Goal: Check status: Check status

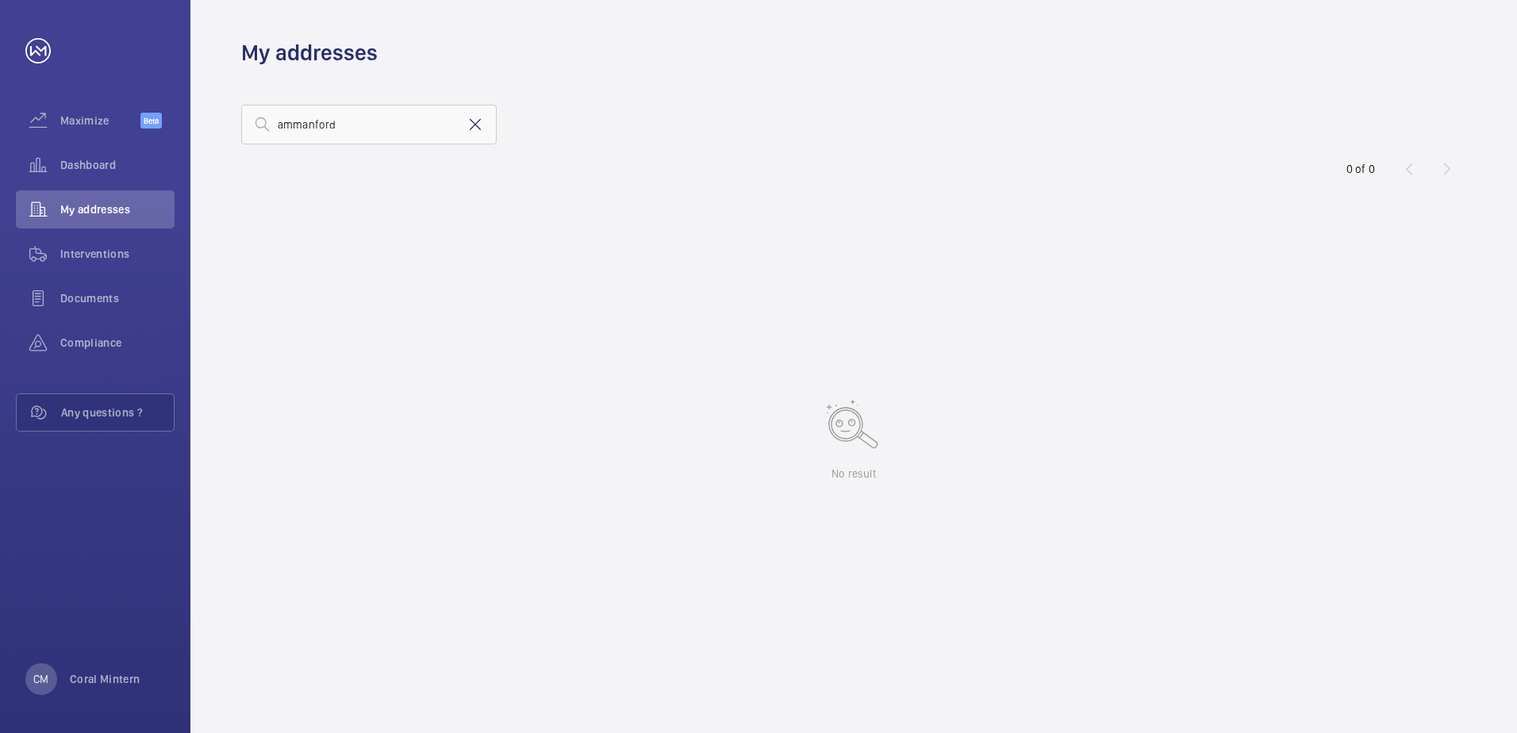
click at [482, 133] on mat-icon at bounding box center [475, 124] width 19 height 19
click at [121, 173] on div "Dashboard" at bounding box center [95, 165] width 159 height 38
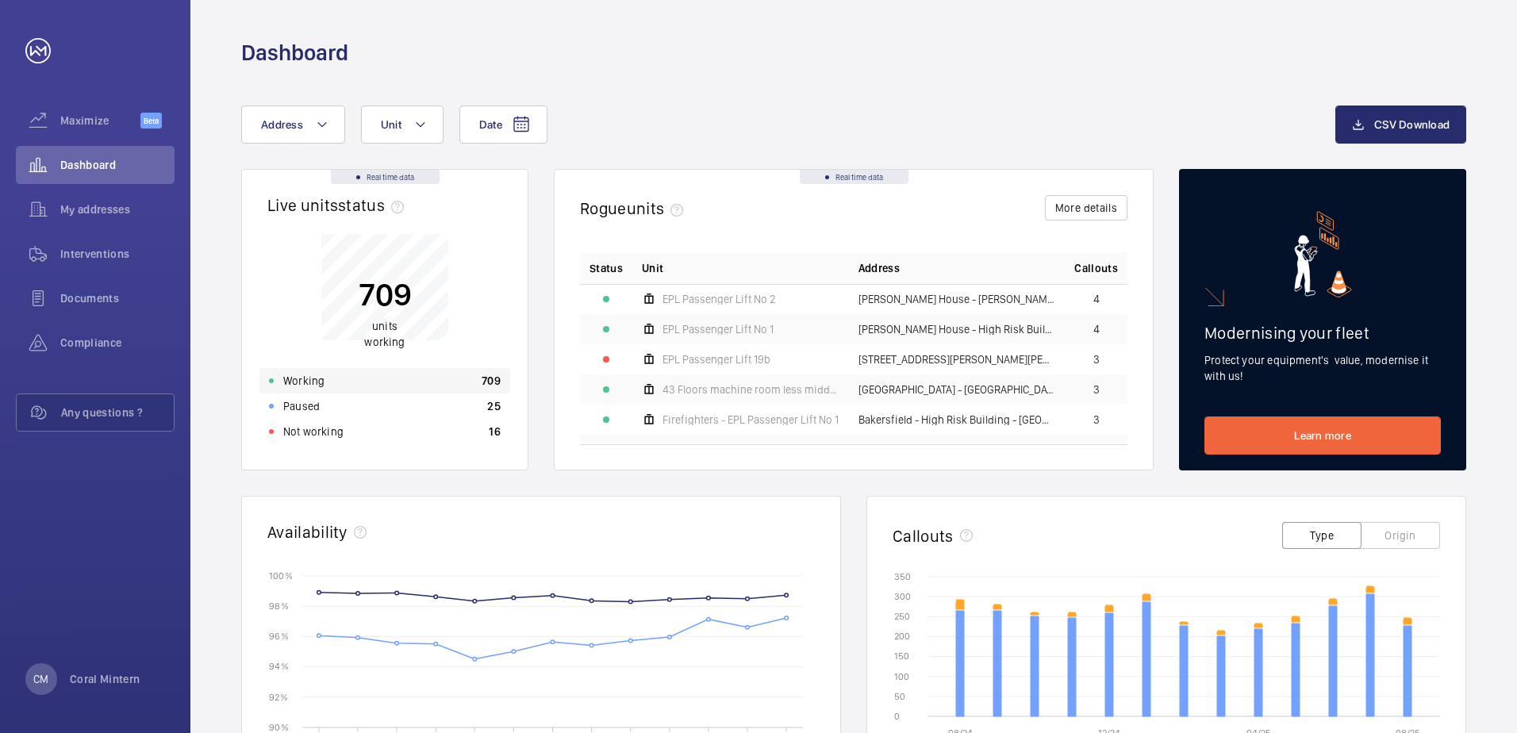
click at [359, 380] on div "Working 709" at bounding box center [385, 380] width 251 height 25
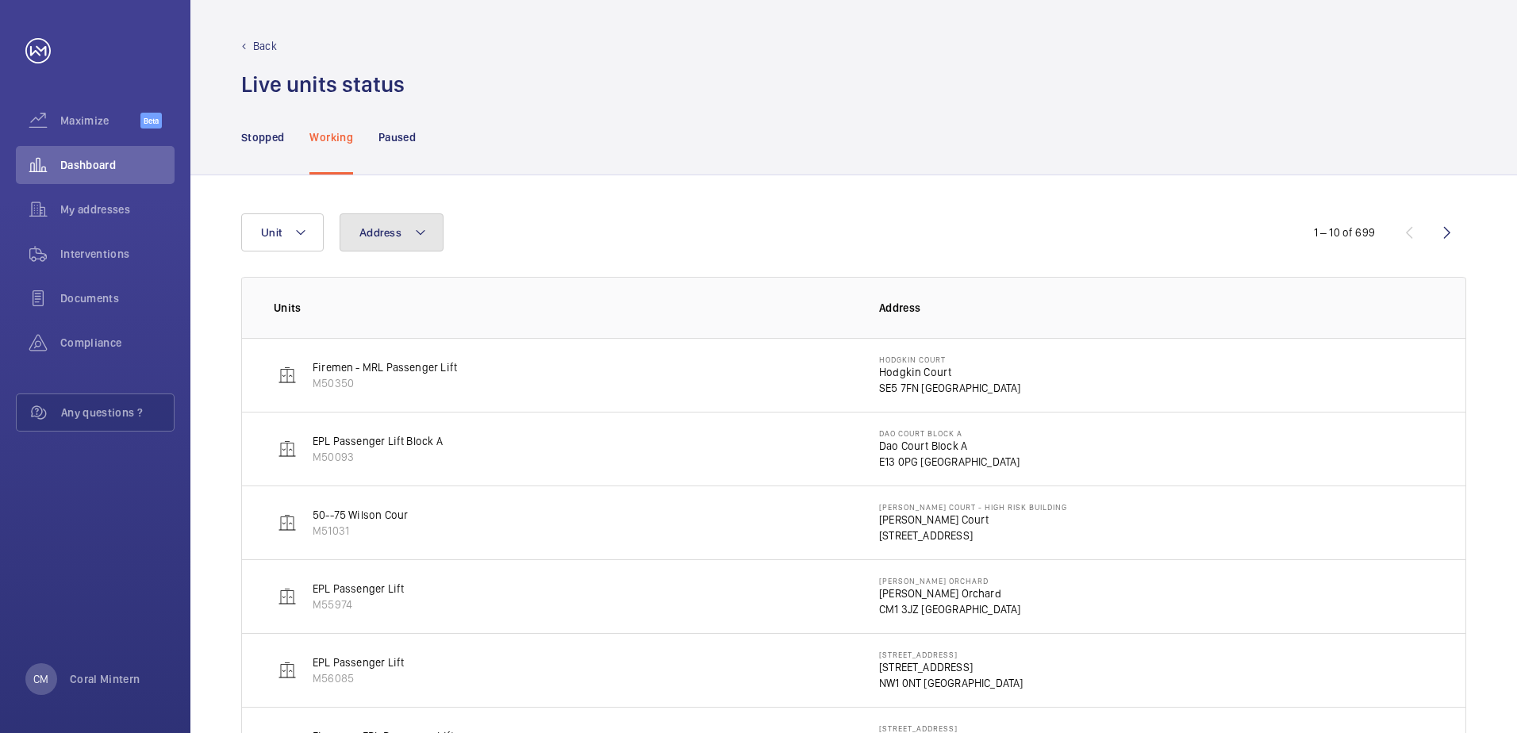
click at [405, 245] on button "Address" at bounding box center [392, 232] width 104 height 38
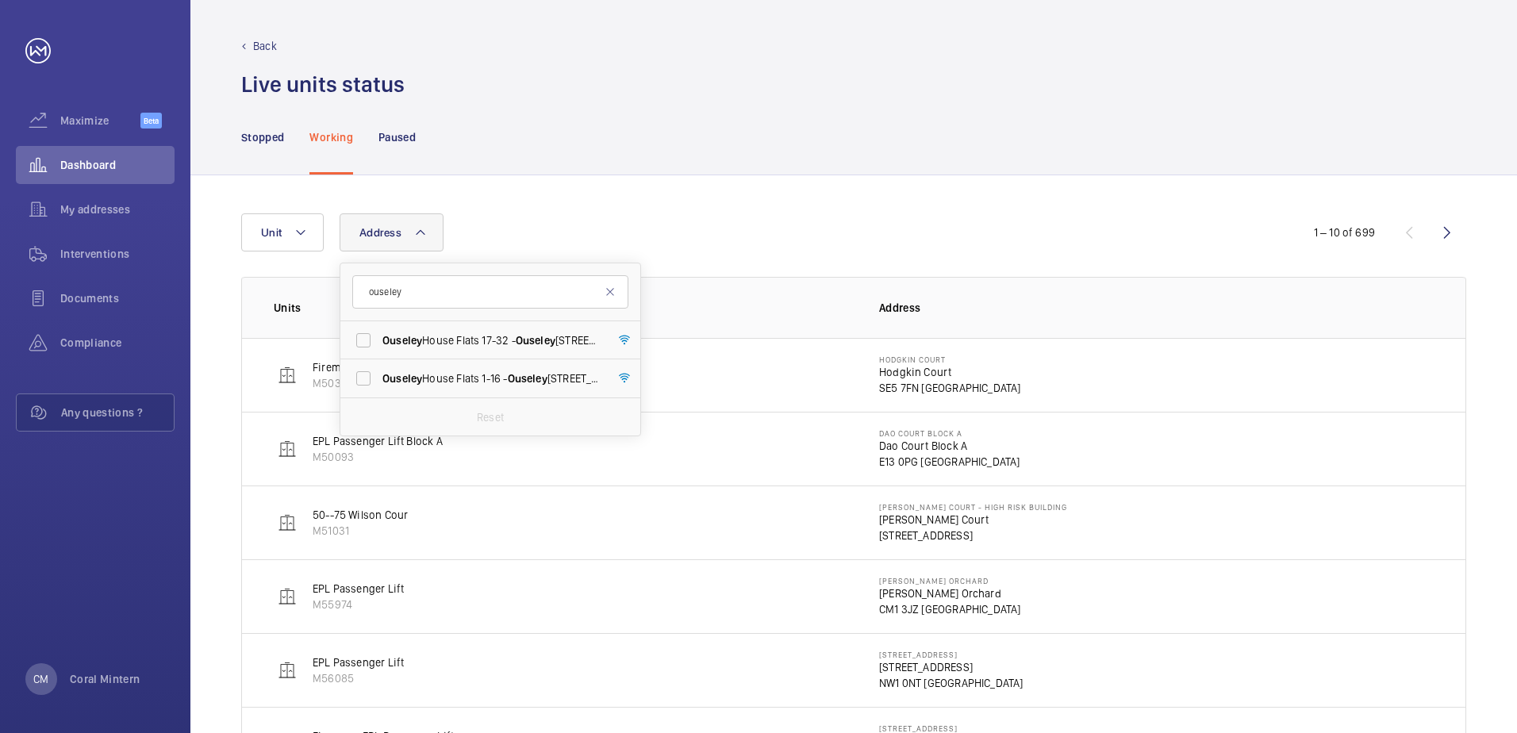
type input "ouseley"
click at [515, 344] on span "[GEOGRAPHIC_DATA] Flats [STREET_ADDRESS]" at bounding box center [492, 341] width 218 height 16
click at [379, 344] on input "[GEOGRAPHIC_DATA] Flats [STREET_ADDRESS]" at bounding box center [364, 341] width 32 height 32
checkbox input "true"
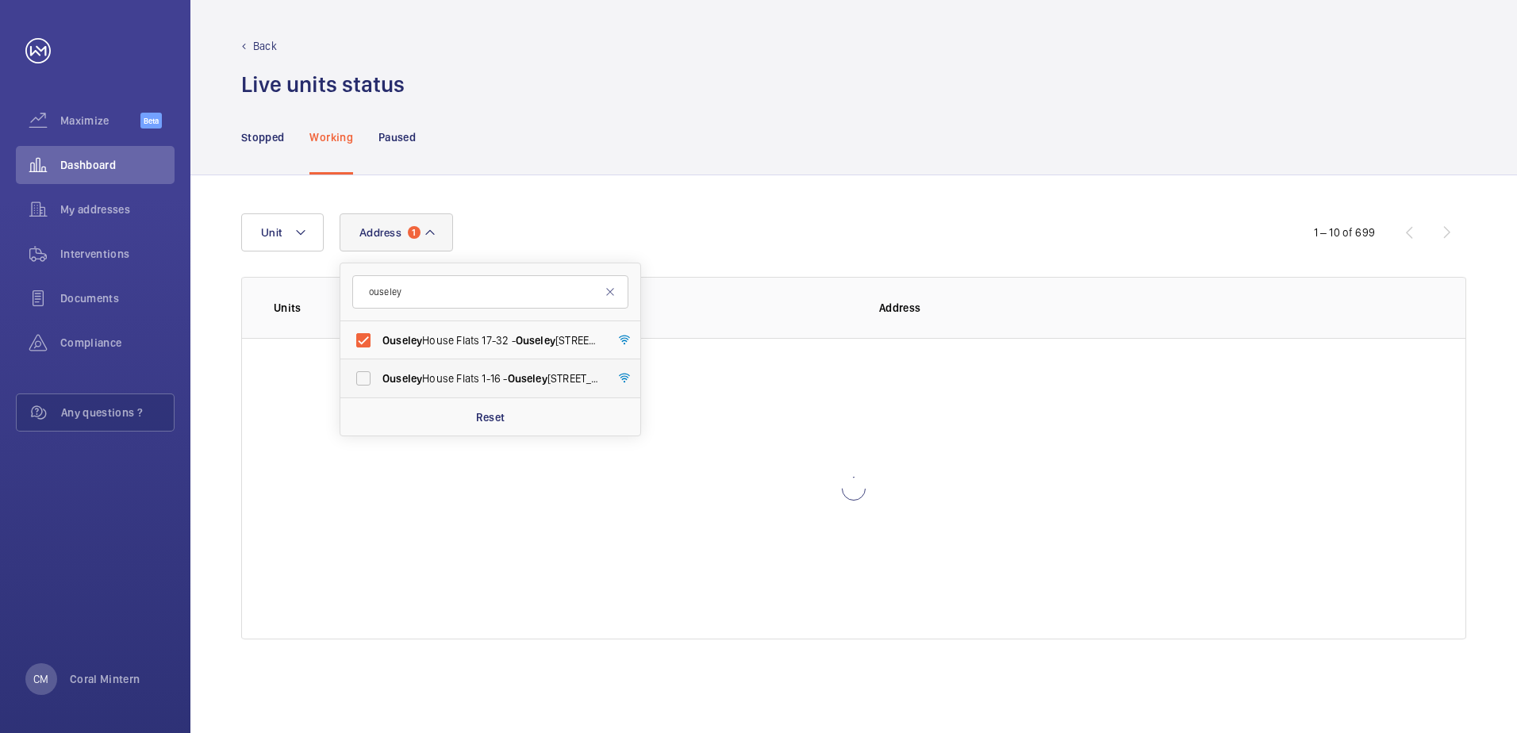
click at [518, 377] on span "Ouseley" at bounding box center [528, 378] width 40 height 13
click at [379, 377] on input "[GEOGRAPHIC_DATA] Flats [STREET_ADDRESS]" at bounding box center [364, 379] width 32 height 32
checkbox input "true"
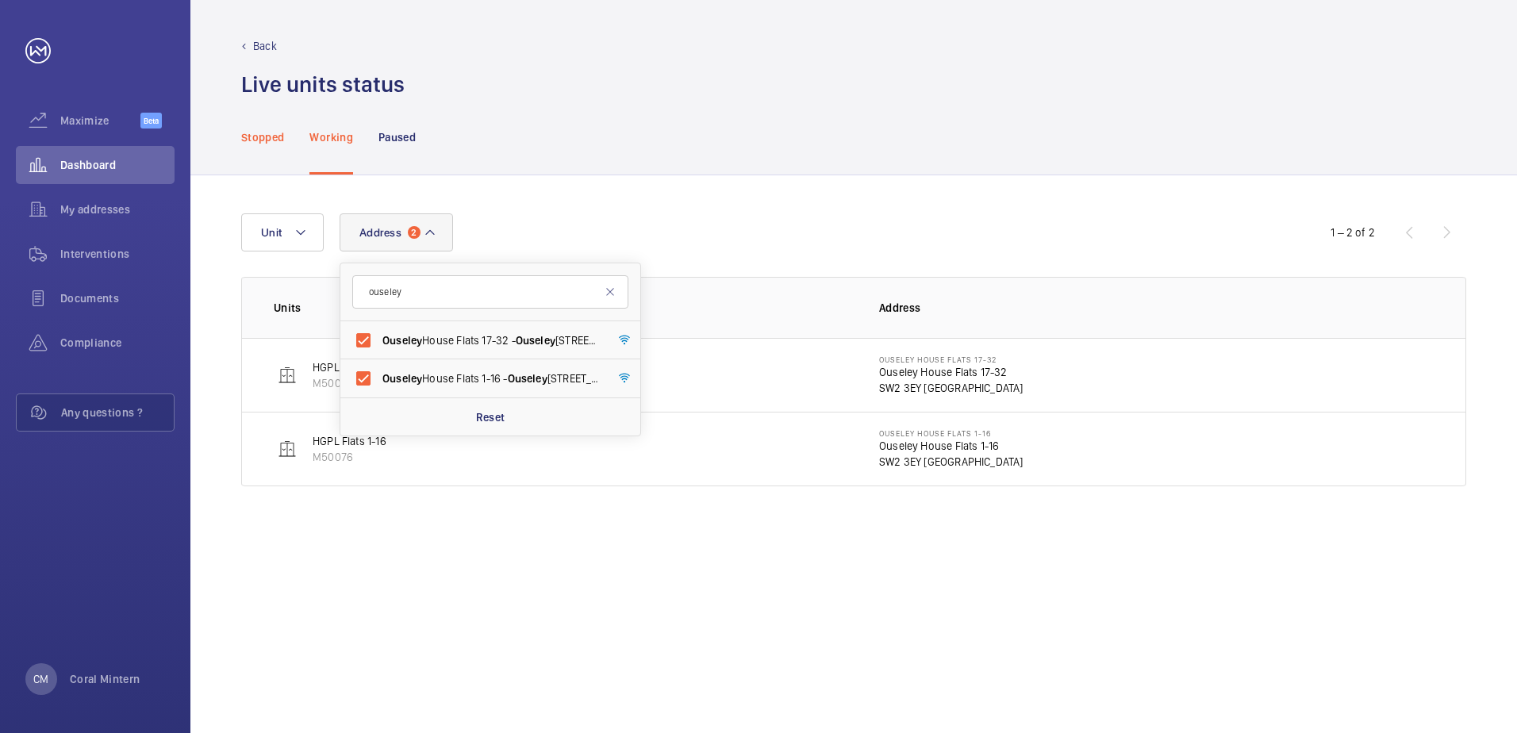
click at [282, 144] on p "Stopped" at bounding box center [262, 137] width 43 height 16
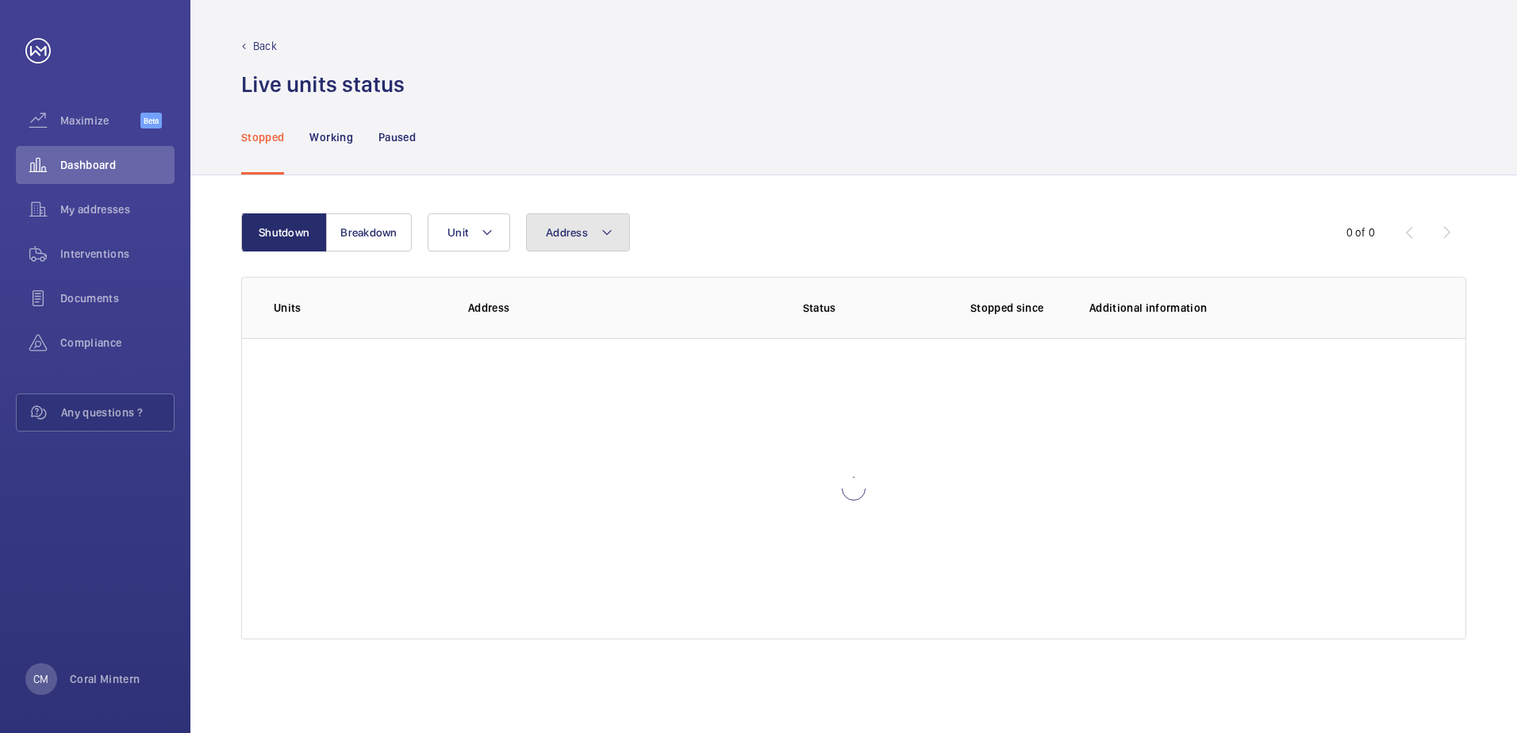
click at [527, 233] on button "Address" at bounding box center [578, 232] width 104 height 38
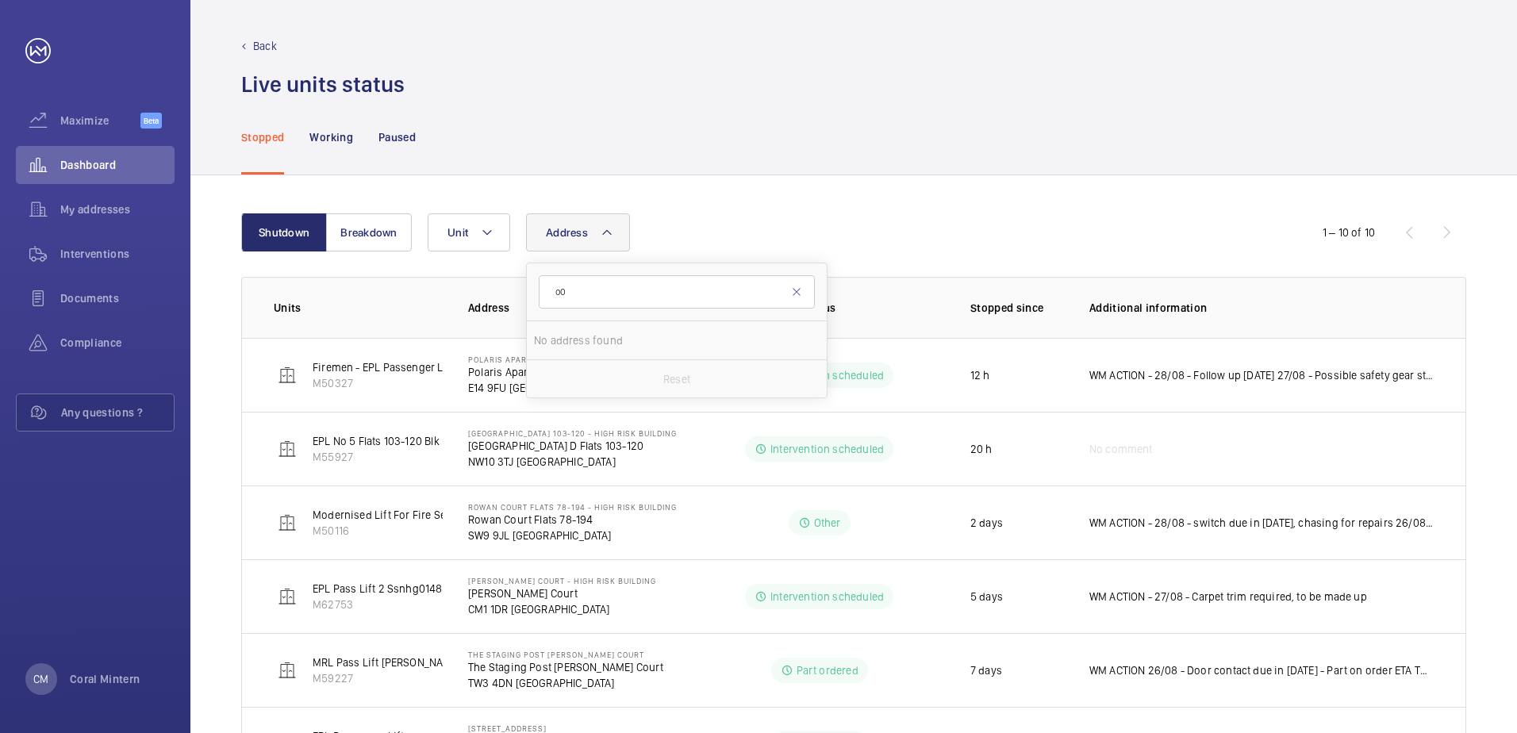
type input "o"
type input "ouseley"
click at [612, 338] on span "[GEOGRAPHIC_DATA] Flats [STREET_ADDRESS]" at bounding box center [678, 341] width 218 height 16
click at [566, 338] on input "[GEOGRAPHIC_DATA] Flats [STREET_ADDRESS]" at bounding box center [550, 341] width 32 height 32
checkbox input "true"
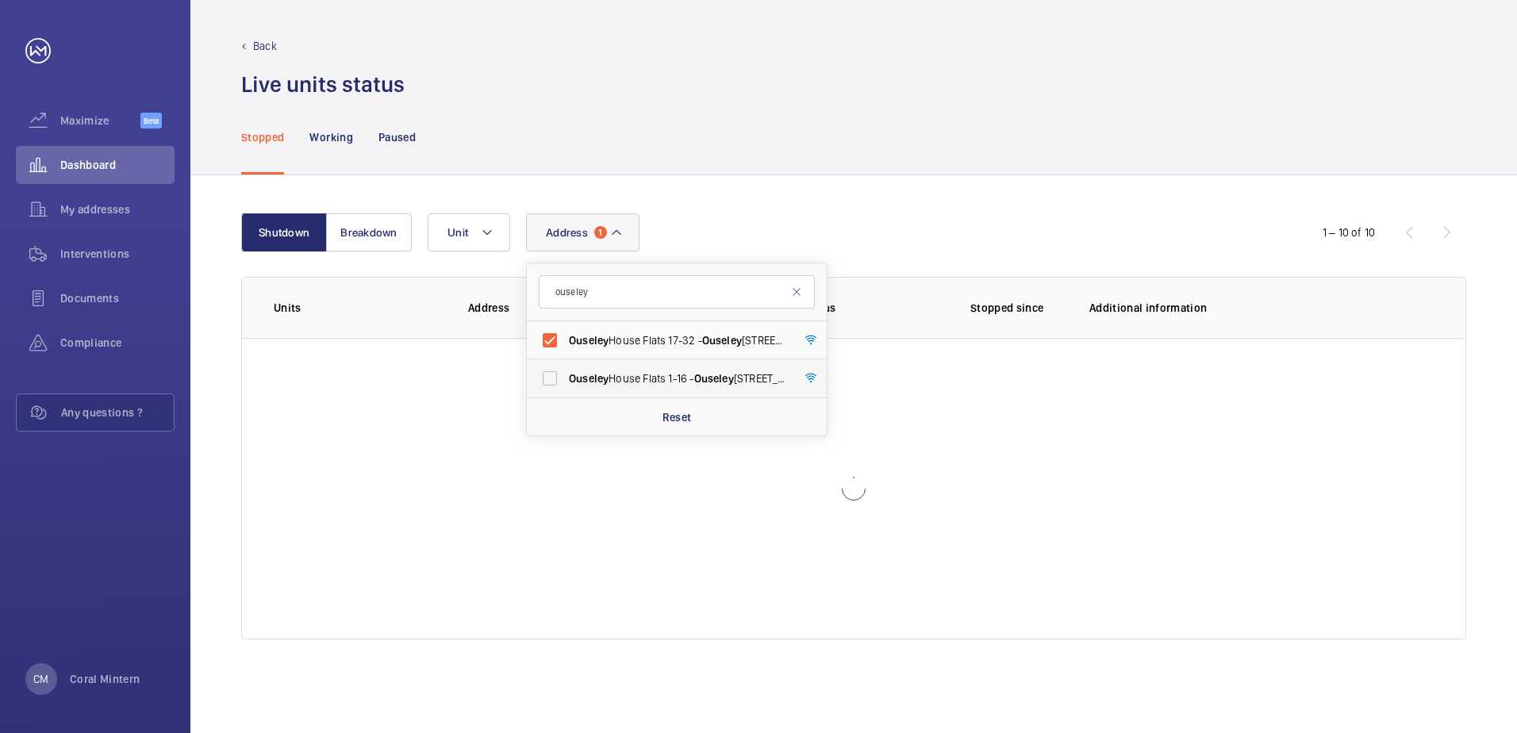
click at [617, 367] on label "[GEOGRAPHIC_DATA] Flats [STREET_ADDRESS]" at bounding box center [665, 378] width 276 height 38
click at [566, 367] on input "[GEOGRAPHIC_DATA] Flats [STREET_ADDRESS]" at bounding box center [550, 379] width 32 height 32
checkbox input "true"
click at [738, 349] on label "[GEOGRAPHIC_DATA] Flats [STREET_ADDRESS]" at bounding box center [665, 340] width 276 height 38
click at [566, 349] on input "[GEOGRAPHIC_DATA] Flats [STREET_ADDRESS]" at bounding box center [550, 341] width 32 height 32
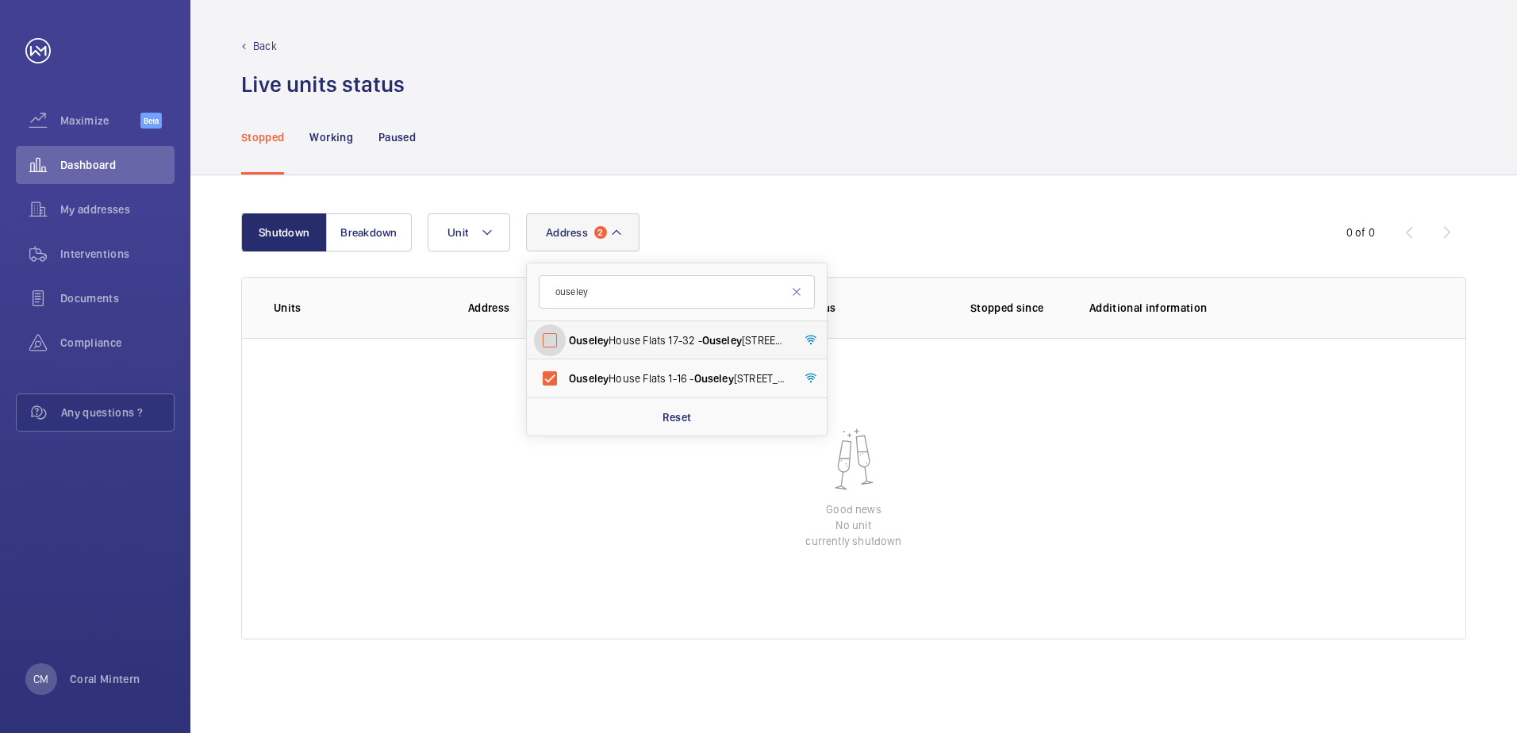
checkbox input "false"
click at [736, 394] on label "[GEOGRAPHIC_DATA] Flats [STREET_ADDRESS]" at bounding box center [665, 378] width 276 height 38
click at [566, 394] on input "[GEOGRAPHIC_DATA] Flats [STREET_ADDRESS]" at bounding box center [550, 379] width 32 height 32
checkbox input "false"
click at [775, 126] on div "Stopped Working Paused" at bounding box center [853, 136] width 1225 height 75
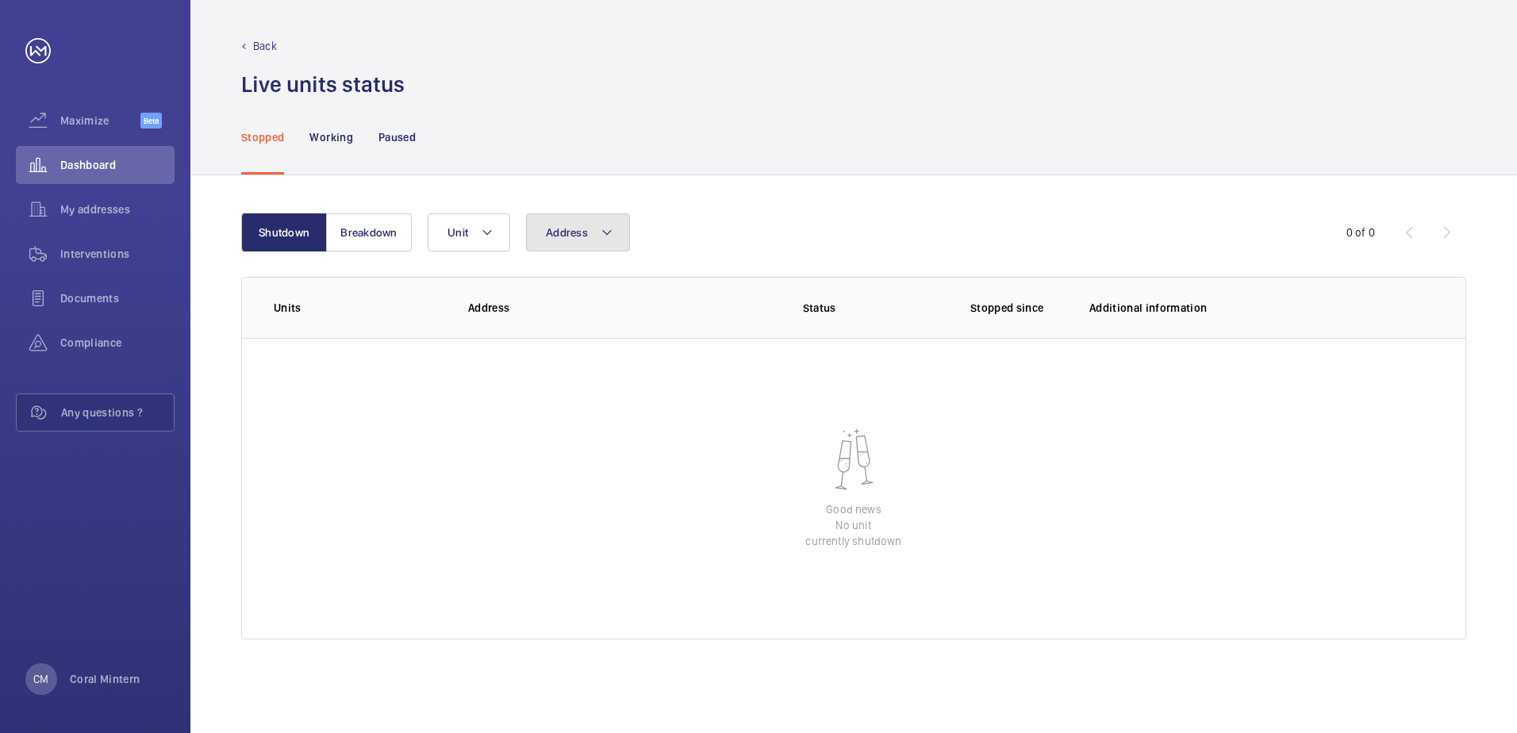
click at [590, 226] on button "Address" at bounding box center [578, 232] width 104 height 38
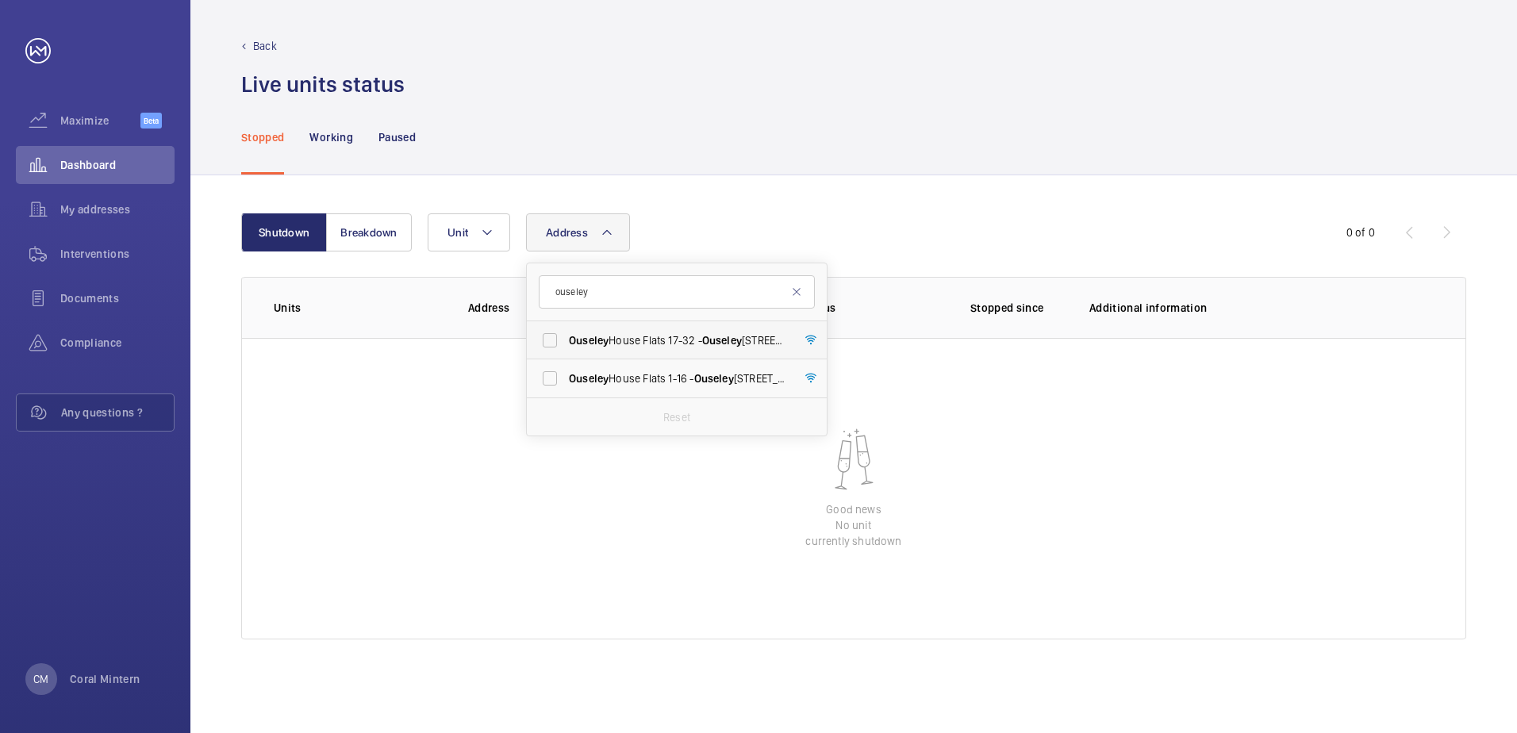
type input "ouseley"
click at [556, 344] on label "[GEOGRAPHIC_DATA] Flats [STREET_ADDRESS]" at bounding box center [665, 340] width 276 height 38
click at [556, 344] on input "[GEOGRAPHIC_DATA] Flats [STREET_ADDRESS]" at bounding box center [550, 341] width 32 height 32
checkbox input "true"
click at [580, 369] on label "[GEOGRAPHIC_DATA] Flats [STREET_ADDRESS]" at bounding box center [665, 378] width 276 height 38
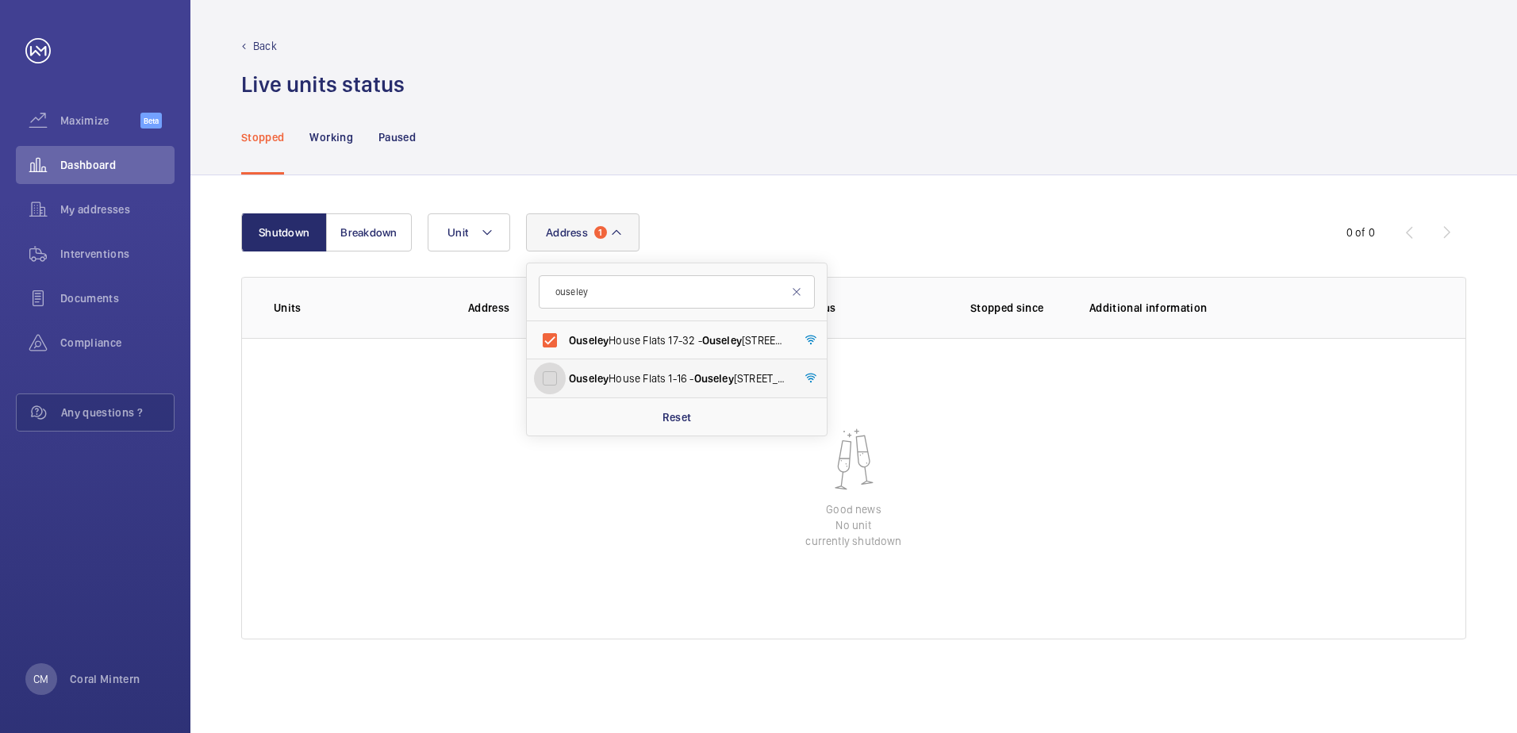
click at [566, 369] on input "[GEOGRAPHIC_DATA] Flats [STREET_ADDRESS]" at bounding box center [550, 379] width 32 height 32
checkbox input "true"
click at [634, 335] on span "[GEOGRAPHIC_DATA] Flats [STREET_ADDRESS]" at bounding box center [678, 341] width 218 height 16
click at [566, 335] on input "[GEOGRAPHIC_DATA] Flats [STREET_ADDRESS]" at bounding box center [550, 341] width 32 height 32
checkbox input "false"
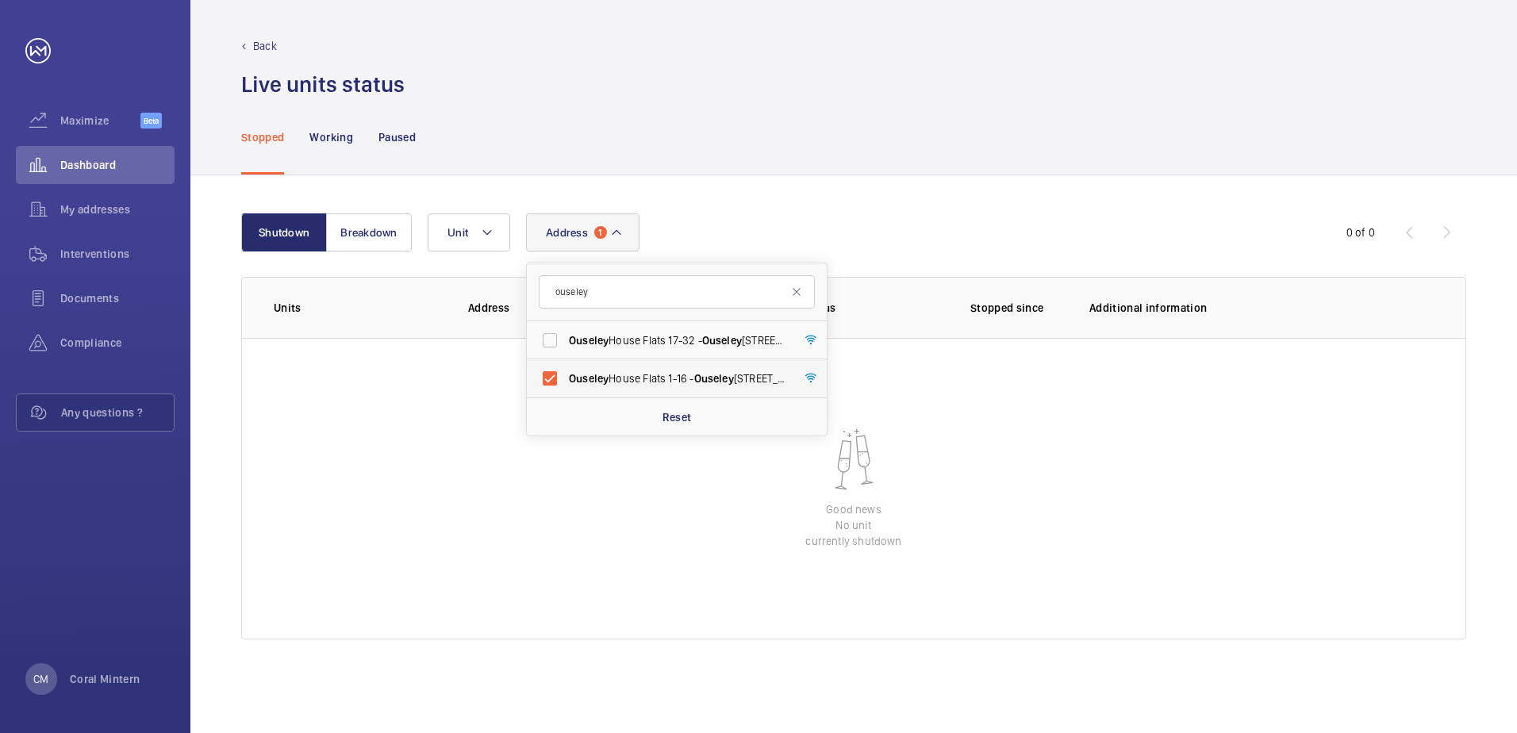
click at [615, 394] on label "[GEOGRAPHIC_DATA] Flats [STREET_ADDRESS]" at bounding box center [665, 378] width 276 height 38
click at [566, 394] on input "[GEOGRAPHIC_DATA] Flats [STREET_ADDRESS]" at bounding box center [550, 379] width 32 height 32
checkbox input "false"
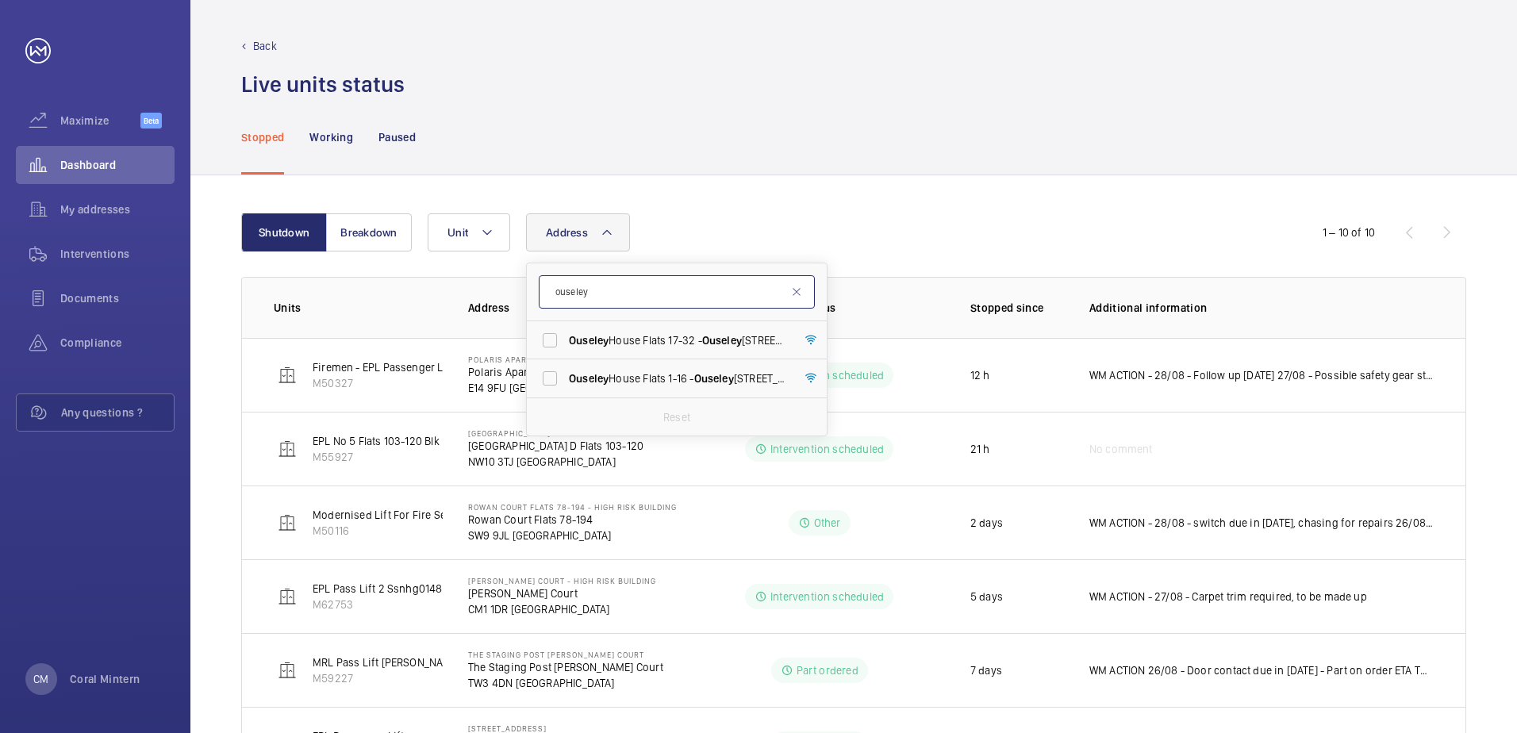
drag, startPoint x: 629, startPoint y: 294, endPoint x: 552, endPoint y: 287, distance: 76.4
click at [552, 287] on input "ouseley" at bounding box center [677, 291] width 276 height 33
click at [634, 340] on li "No address found" at bounding box center [677, 340] width 300 height 38
click at [613, 291] on input "e15 2ft" at bounding box center [677, 291] width 276 height 33
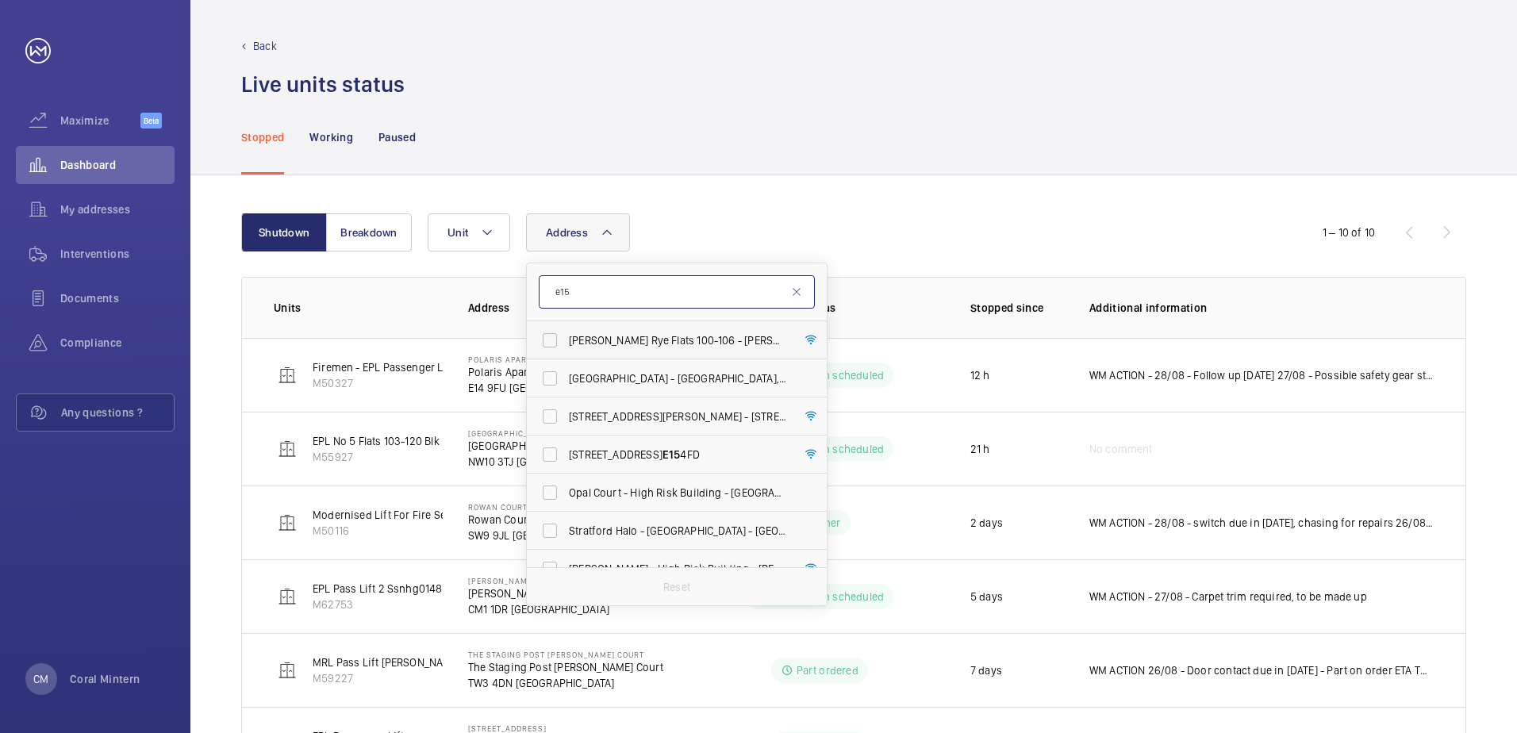
type input "e15"
click at [618, 334] on span "[PERSON_NAME] Rye Flats [STREET_ADDRESS][PERSON_NAME]" at bounding box center [678, 341] width 218 height 16
click at [566, 334] on input "[PERSON_NAME] Rye Flats [STREET_ADDRESS][PERSON_NAME]" at bounding box center [550, 341] width 32 height 32
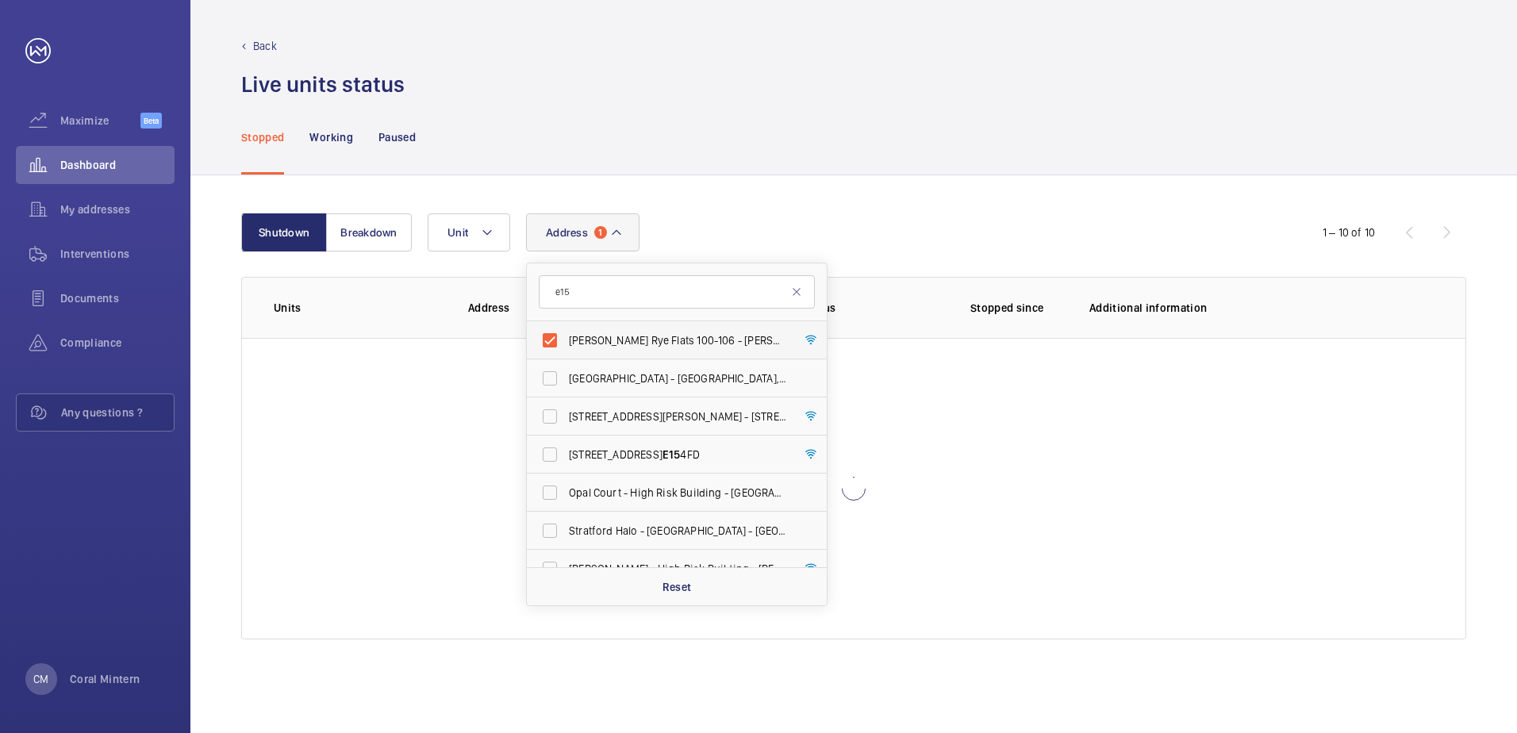
click at [618, 334] on span "[PERSON_NAME] Rye Flats [STREET_ADDRESS][PERSON_NAME]" at bounding box center [678, 341] width 218 height 16
click at [566, 334] on input "[PERSON_NAME] Rye Flats [STREET_ADDRESS][PERSON_NAME]" at bounding box center [550, 341] width 32 height 32
checkbox input "false"
click at [710, 379] on span "[GEOGRAPHIC_DATA] - [GEOGRAPHIC_DATA]" at bounding box center [678, 379] width 218 height 16
click at [566, 379] on input "[GEOGRAPHIC_DATA] - [GEOGRAPHIC_DATA]" at bounding box center [550, 379] width 32 height 32
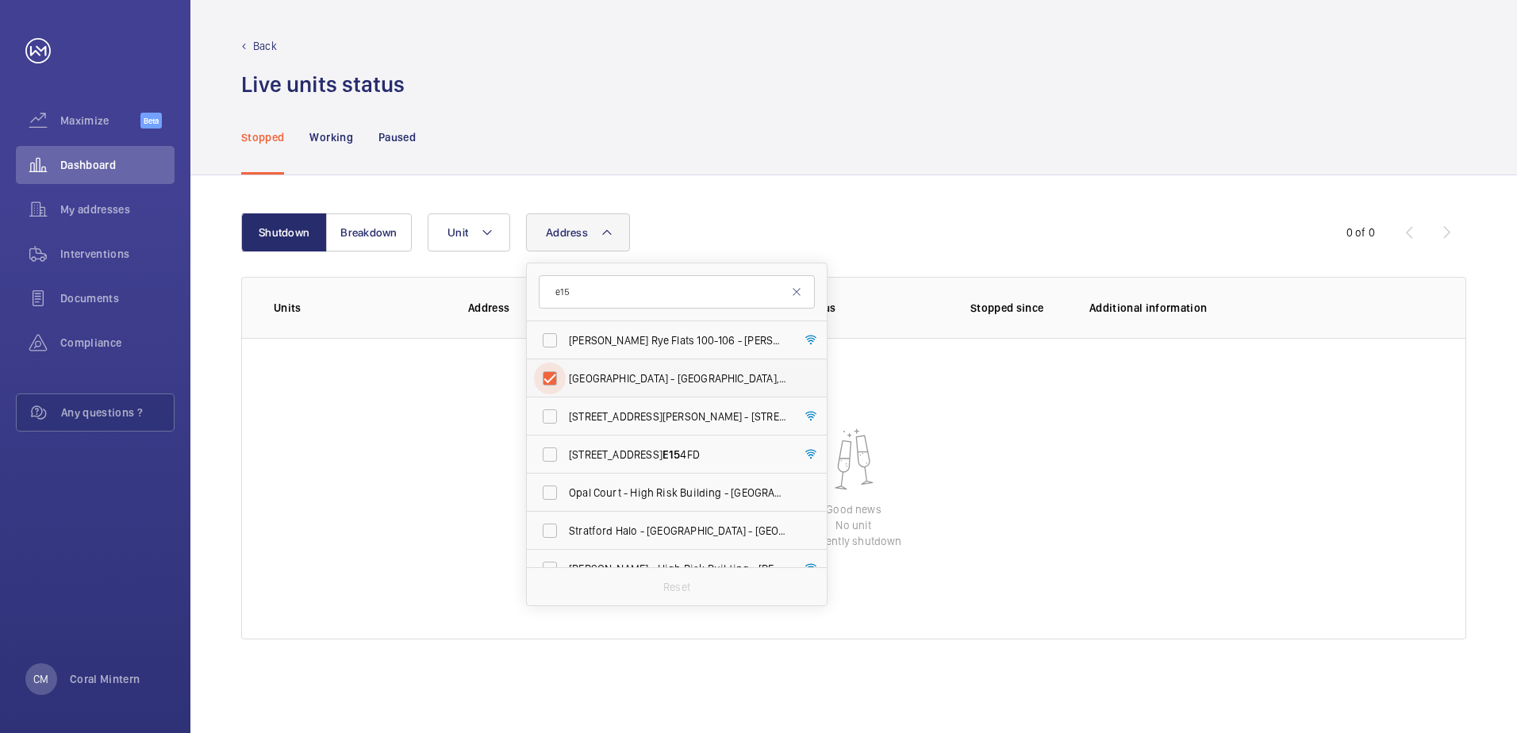
checkbox input "true"
click at [718, 412] on span "[STREET_ADDRESS][PERSON_NAME][PERSON_NAME]" at bounding box center [678, 417] width 218 height 16
click at [566, 412] on input "[STREET_ADDRESS][PERSON_NAME][PERSON_NAME]" at bounding box center [550, 417] width 32 height 32
checkbox input "true"
click at [729, 469] on label "[STREET_ADDRESS]" at bounding box center [665, 455] width 276 height 38
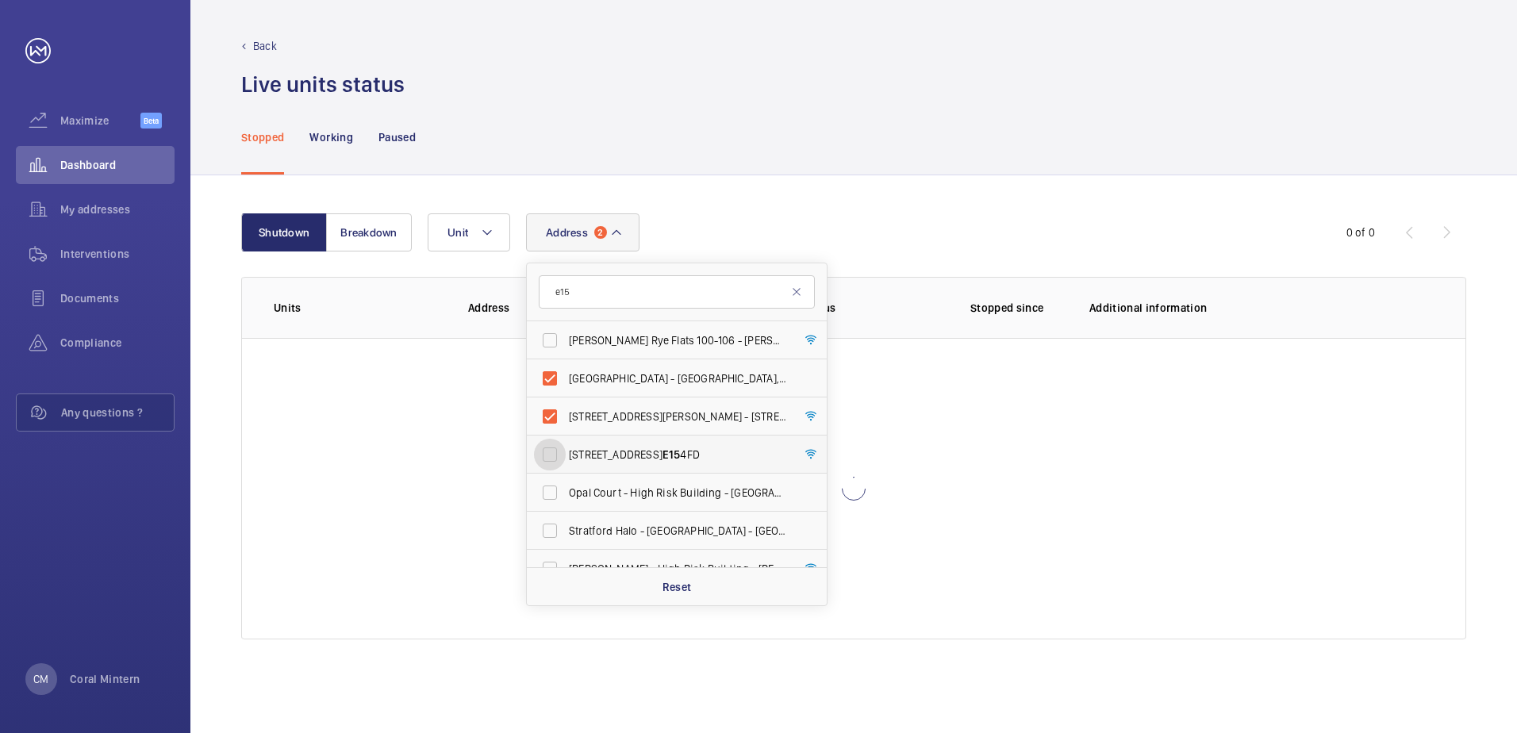
click at [566, 469] on input "[STREET_ADDRESS]" at bounding box center [550, 455] width 32 height 32
checkbox input "true"
click at [722, 494] on span "Opal Court - High Risk Building - [GEOGRAPHIC_DATA]" at bounding box center [678, 493] width 218 height 16
click at [566, 494] on input "Opal Court - High Risk Building - [GEOGRAPHIC_DATA]" at bounding box center [550, 493] width 32 height 32
checkbox input "true"
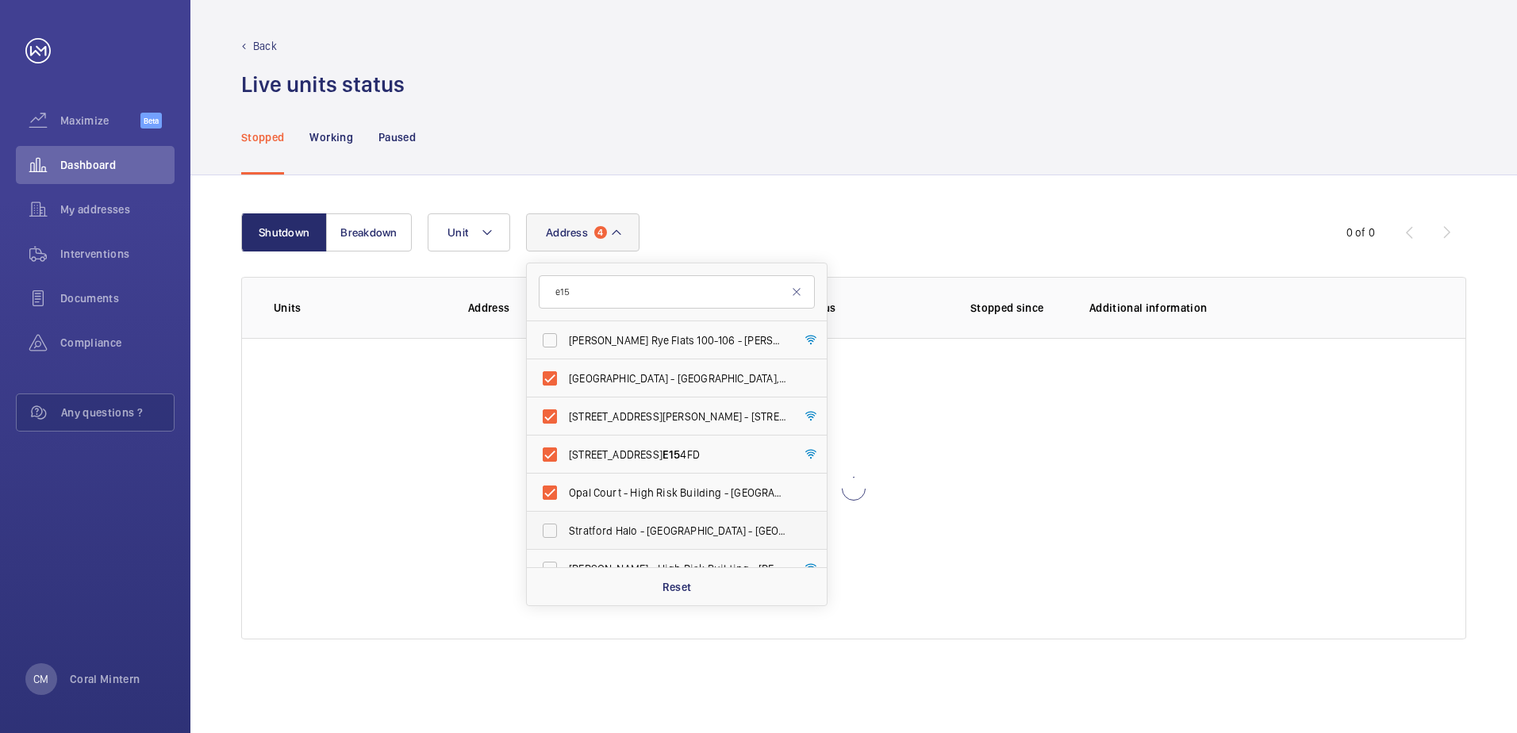
click at [722, 523] on span "[GEOGRAPHIC_DATA] Halo - [GEOGRAPHIC_DATA] - [GEOGRAPHIC_DATA]" at bounding box center [678, 531] width 218 height 16
click at [566, 523] on input "[GEOGRAPHIC_DATA] Halo - [GEOGRAPHIC_DATA] - [GEOGRAPHIC_DATA]" at bounding box center [550, 531] width 32 height 32
checkbox input "true"
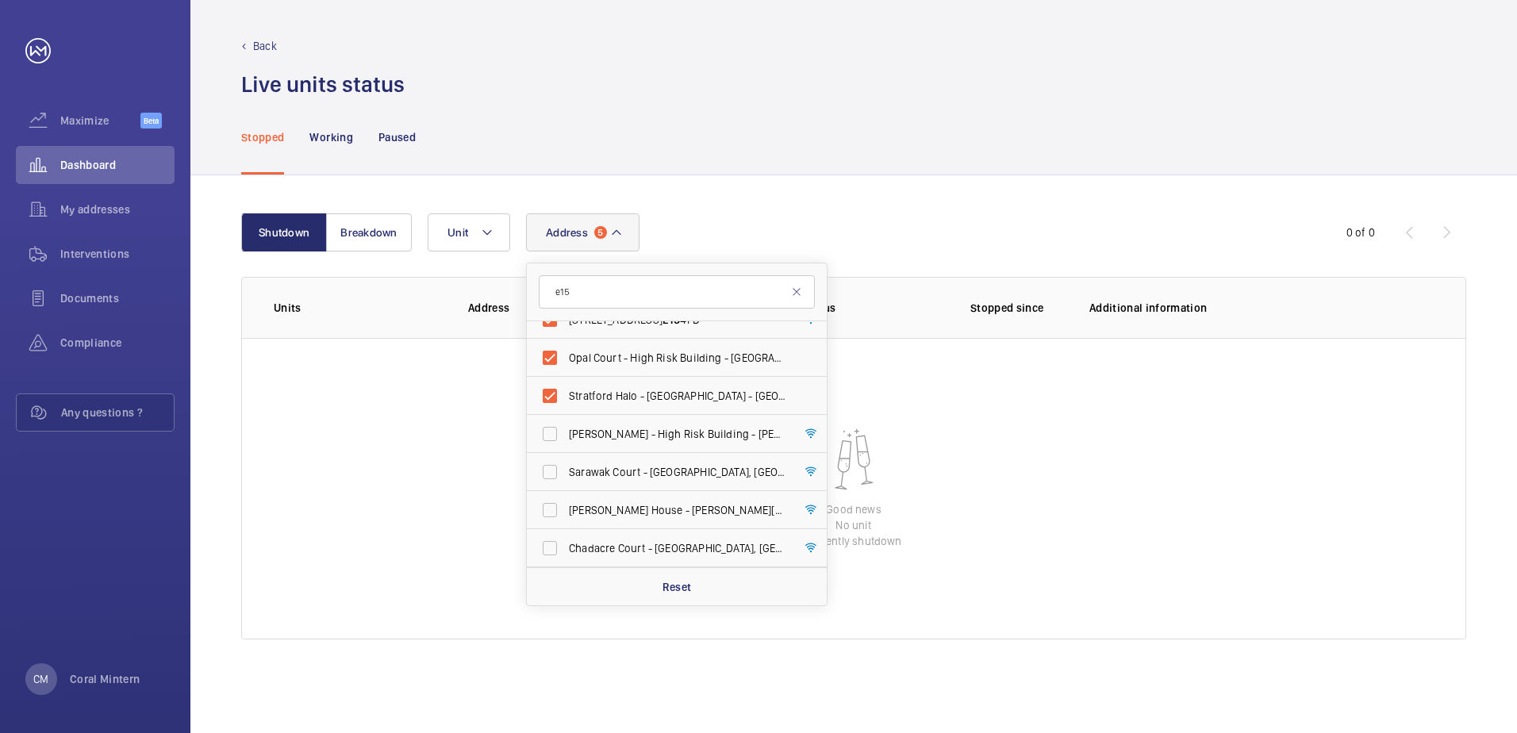
click at [288, 136] on nav "Stopped Working Paused" at bounding box center [328, 136] width 175 height 75
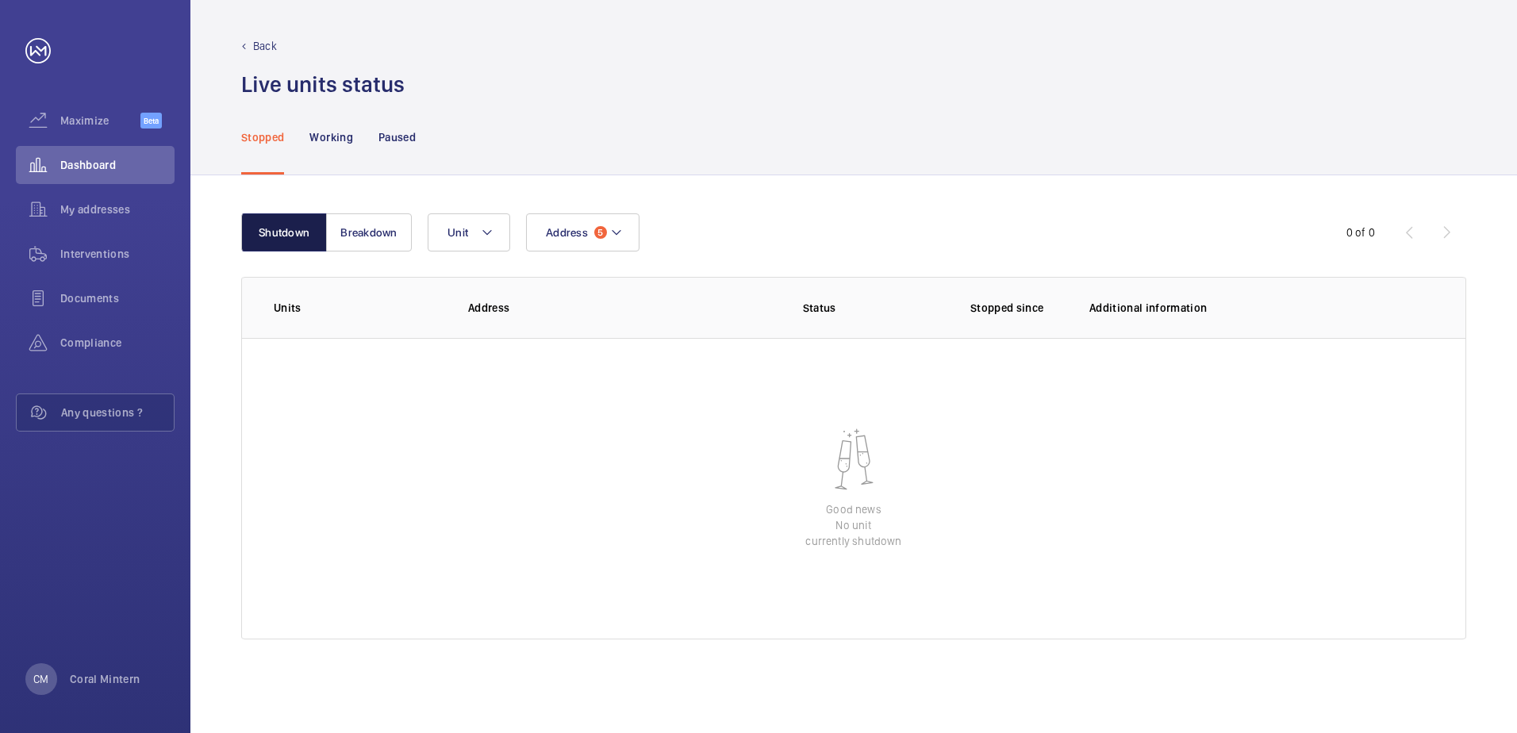
click at [313, 227] on button "Shutdown" at bounding box center [284, 232] width 86 height 38
click at [306, 227] on button "Shutdown" at bounding box center [284, 232] width 86 height 38
click at [255, 125] on div "Stopped" at bounding box center [262, 136] width 43 height 75
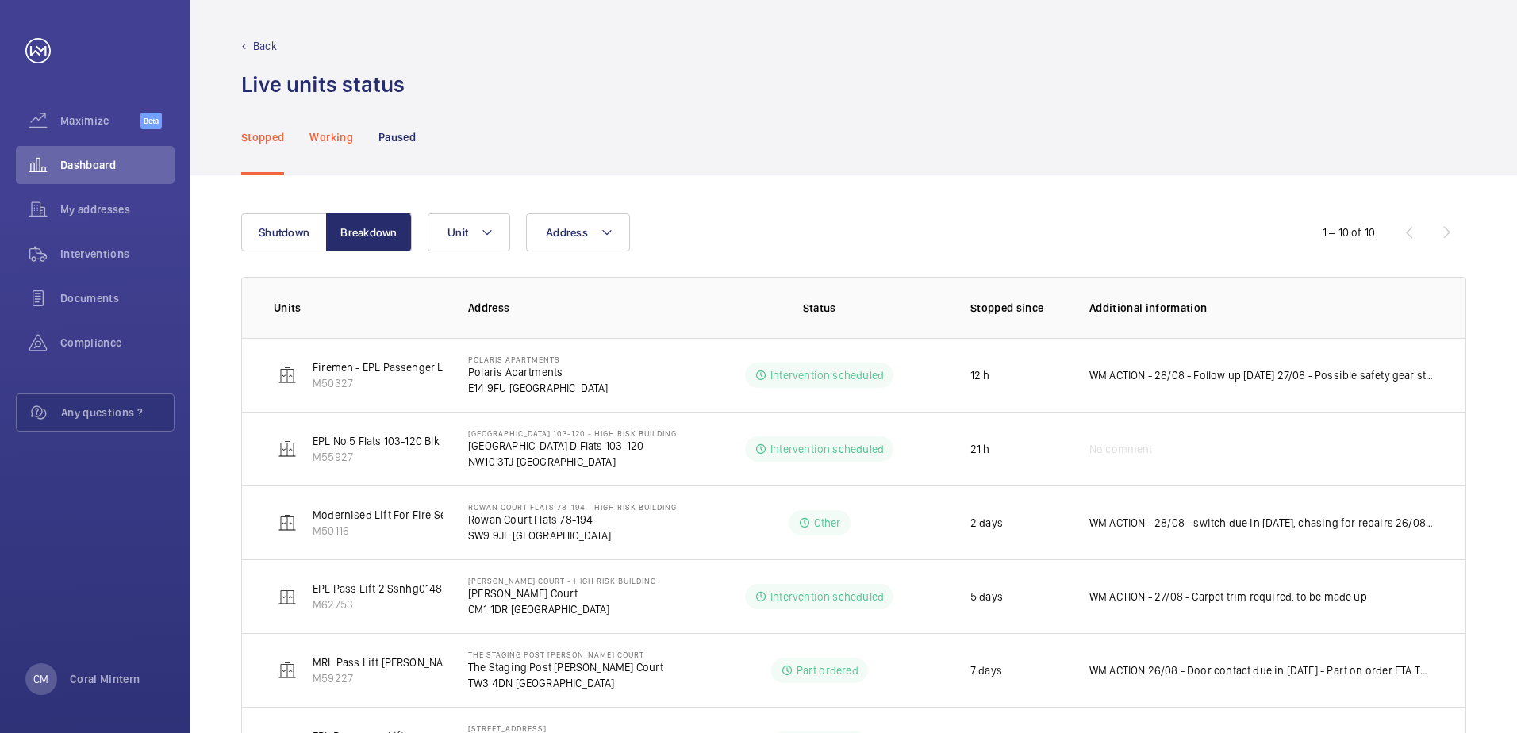
click at [312, 136] on p "Working" at bounding box center [330, 137] width 43 height 16
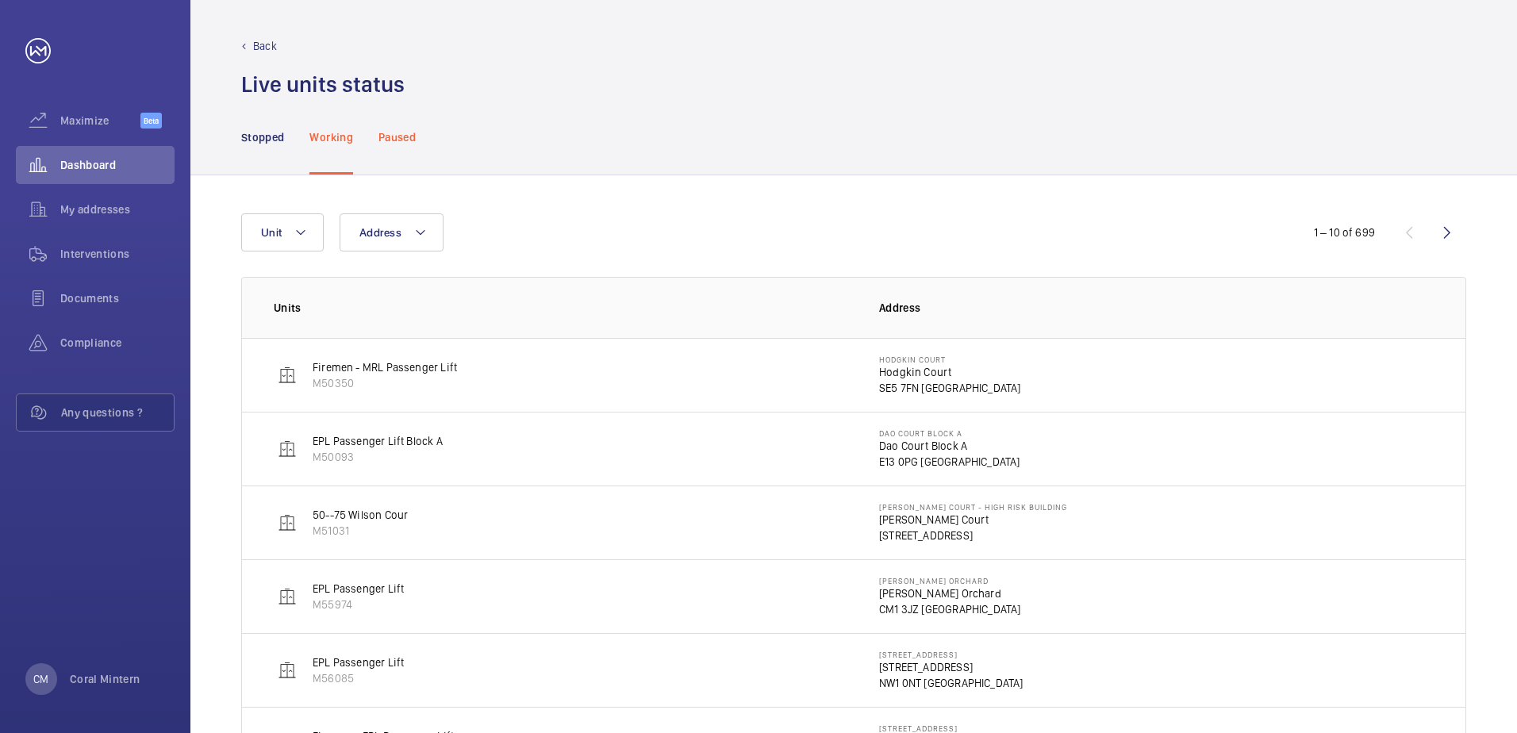
click at [397, 125] on div "Paused" at bounding box center [397, 136] width 37 height 75
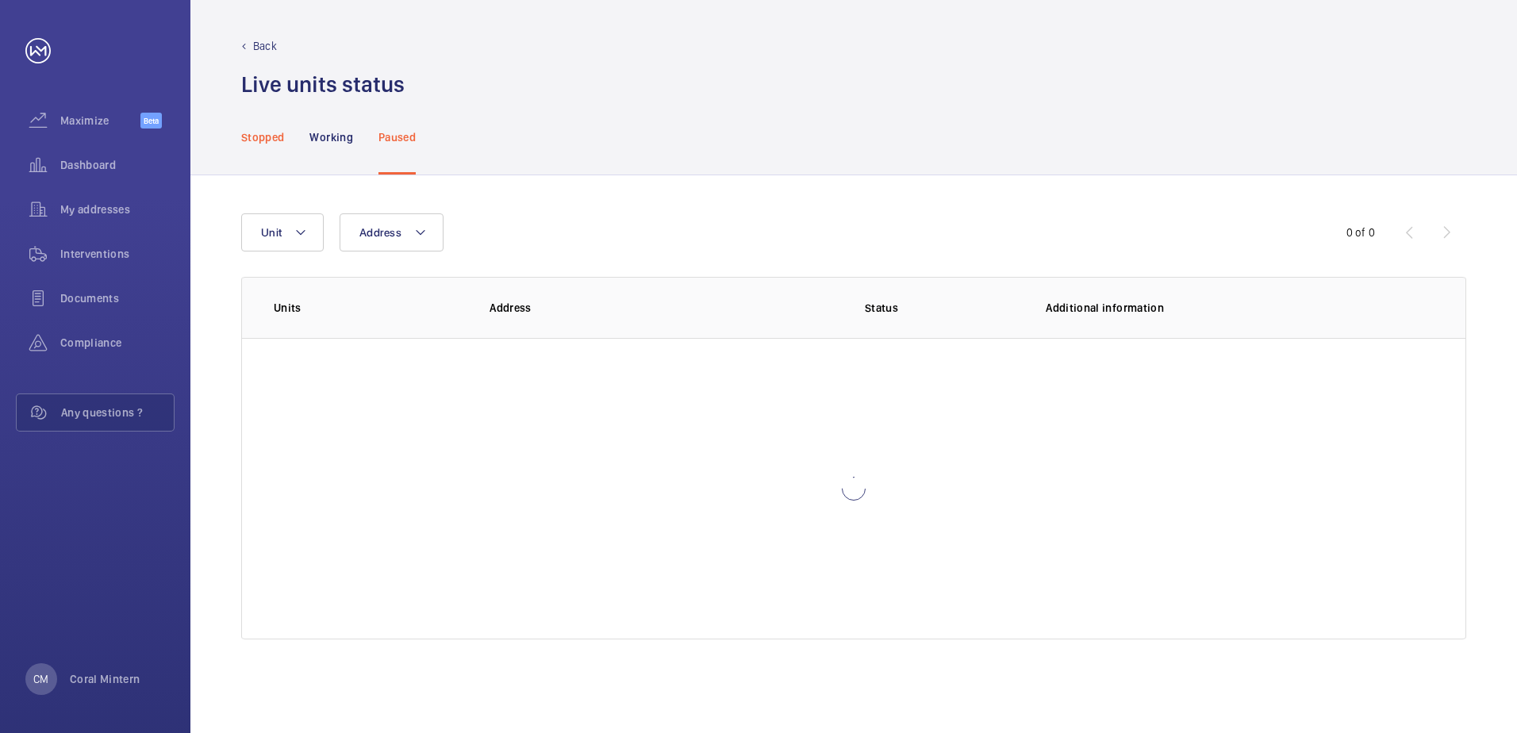
click at [257, 124] on div "Stopped" at bounding box center [262, 136] width 43 height 75
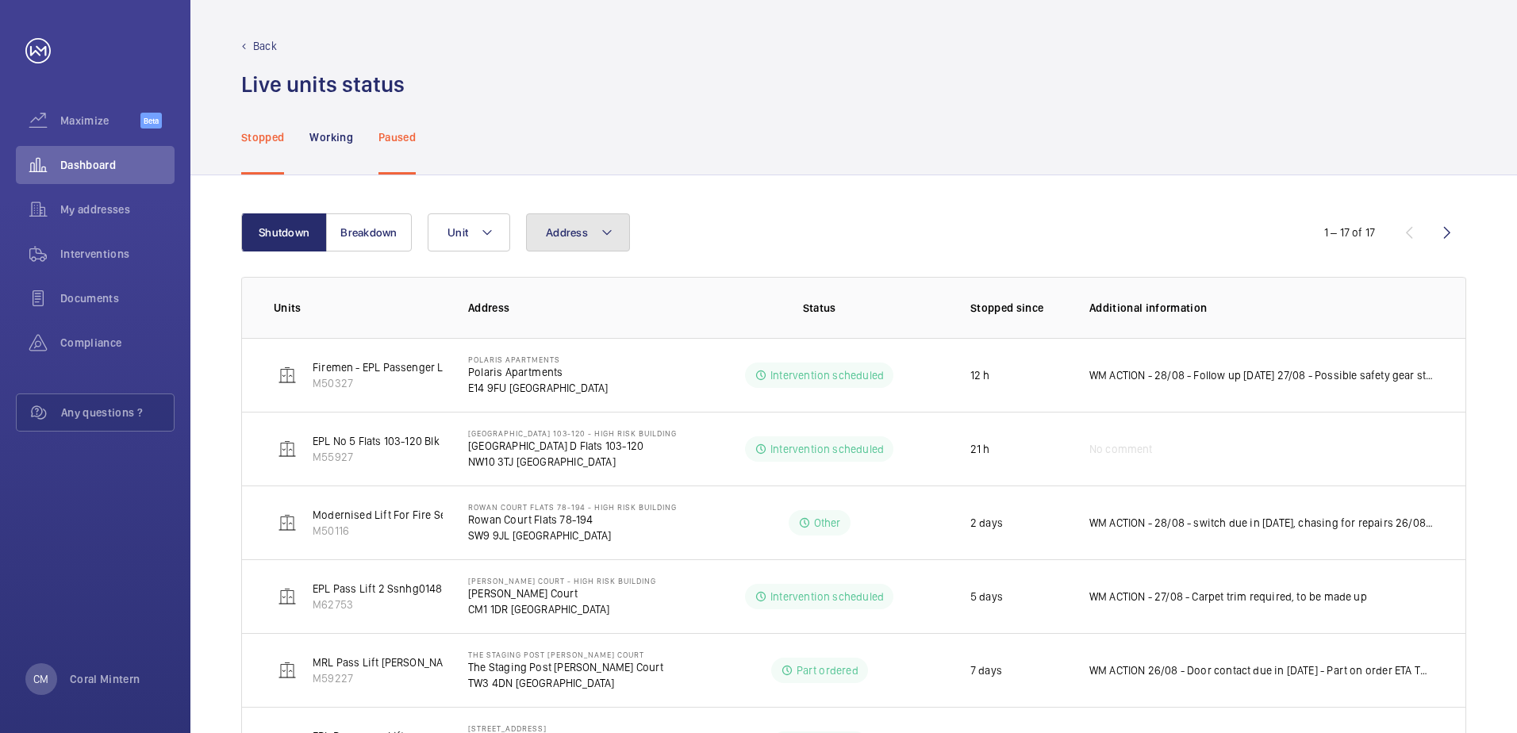
click at [575, 234] on span "Address" at bounding box center [567, 232] width 42 height 13
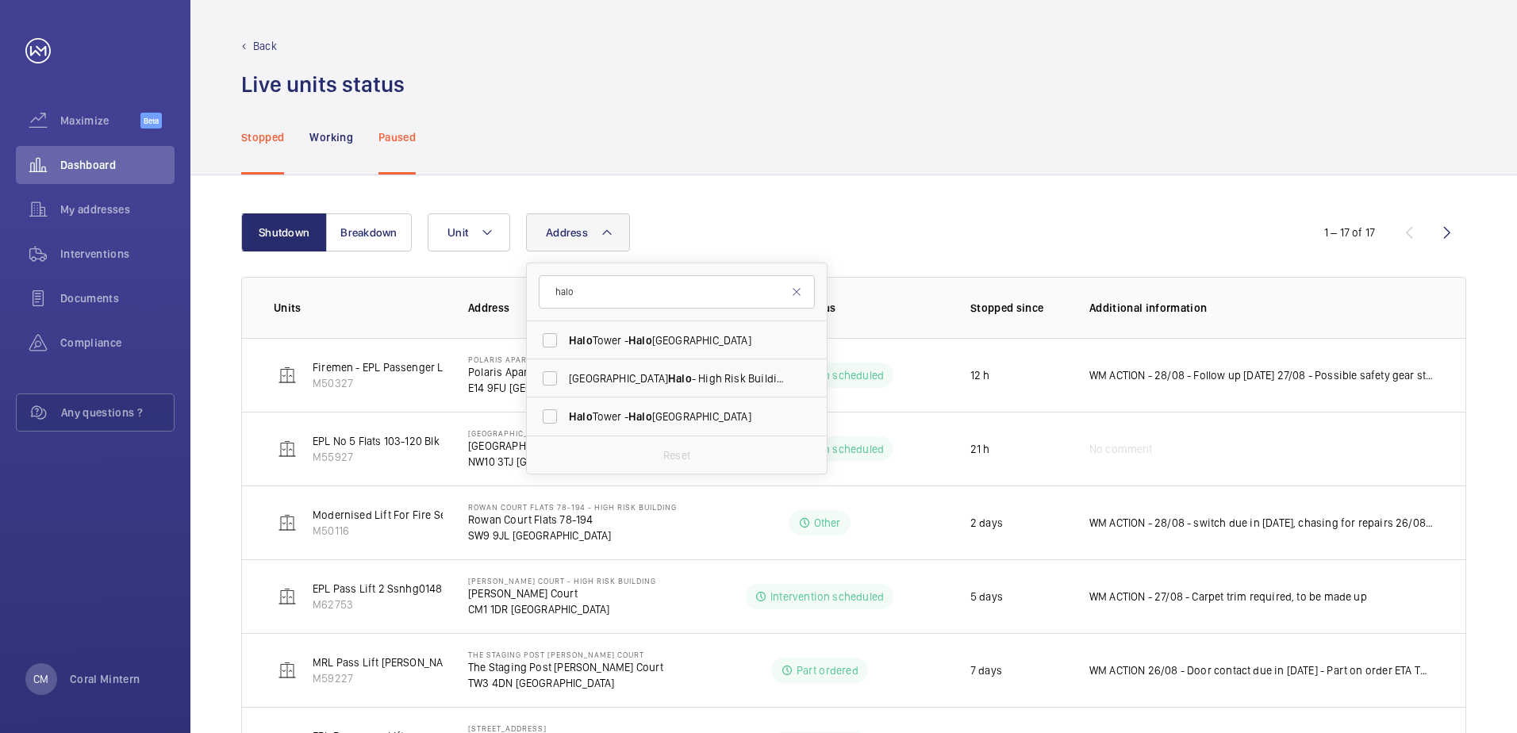
type input "halo"
click at [672, 347] on span "[GEOGRAPHIC_DATA] - [GEOGRAPHIC_DATA]" at bounding box center [678, 341] width 218 height 16
click at [566, 347] on input "[GEOGRAPHIC_DATA] - [GEOGRAPHIC_DATA]" at bounding box center [550, 341] width 32 height 32
checkbox input "true"
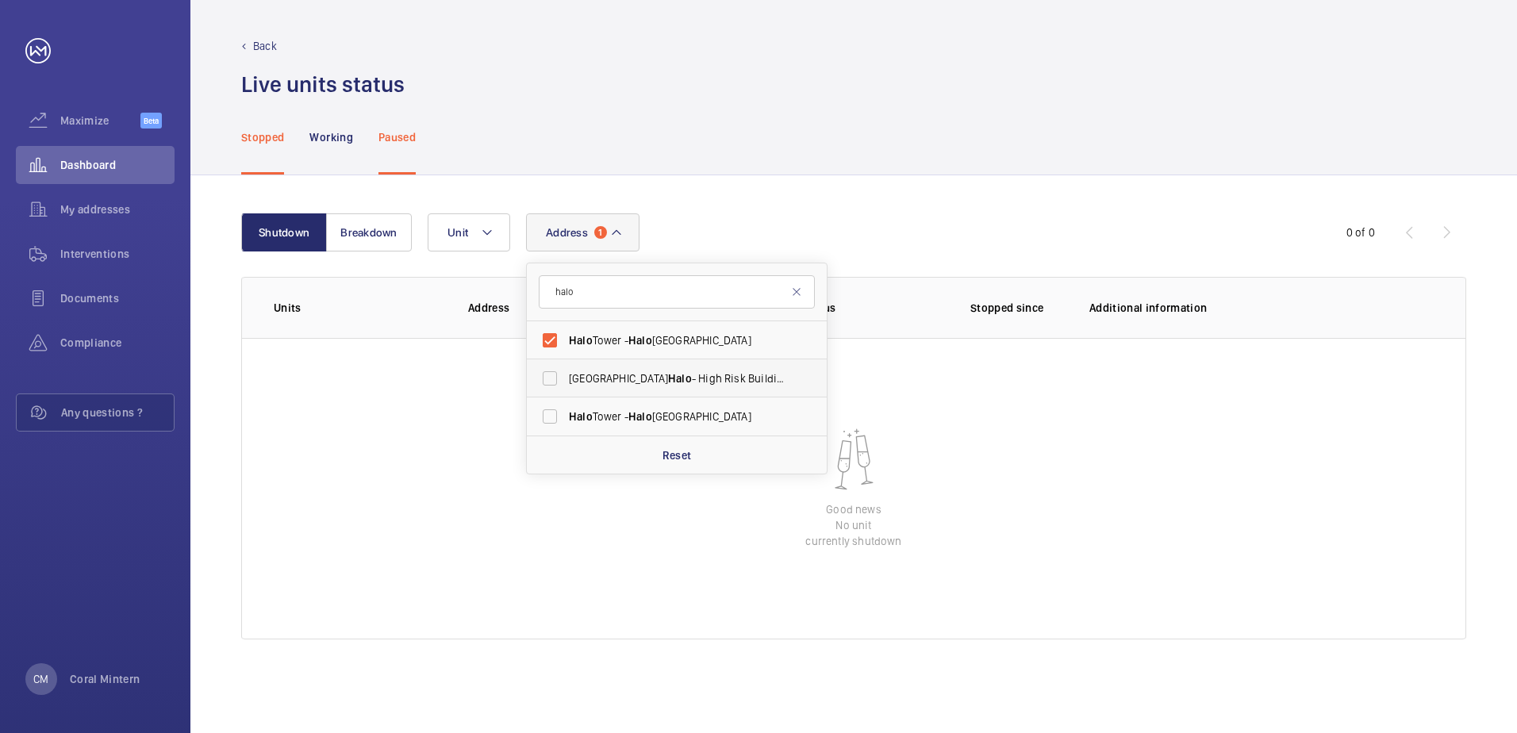
click at [676, 387] on label "[GEOGRAPHIC_DATA] Halo - [GEOGRAPHIC_DATA] - [GEOGRAPHIC_DATA]" at bounding box center [665, 378] width 276 height 38
click at [566, 387] on input "[GEOGRAPHIC_DATA] Halo - [GEOGRAPHIC_DATA] - [GEOGRAPHIC_DATA]" at bounding box center [550, 379] width 32 height 32
checkbox input "true"
click at [685, 416] on span "[GEOGRAPHIC_DATA] - [GEOGRAPHIC_DATA]" at bounding box center [678, 417] width 218 height 16
click at [566, 416] on input "[GEOGRAPHIC_DATA] - [GEOGRAPHIC_DATA]" at bounding box center [550, 417] width 32 height 32
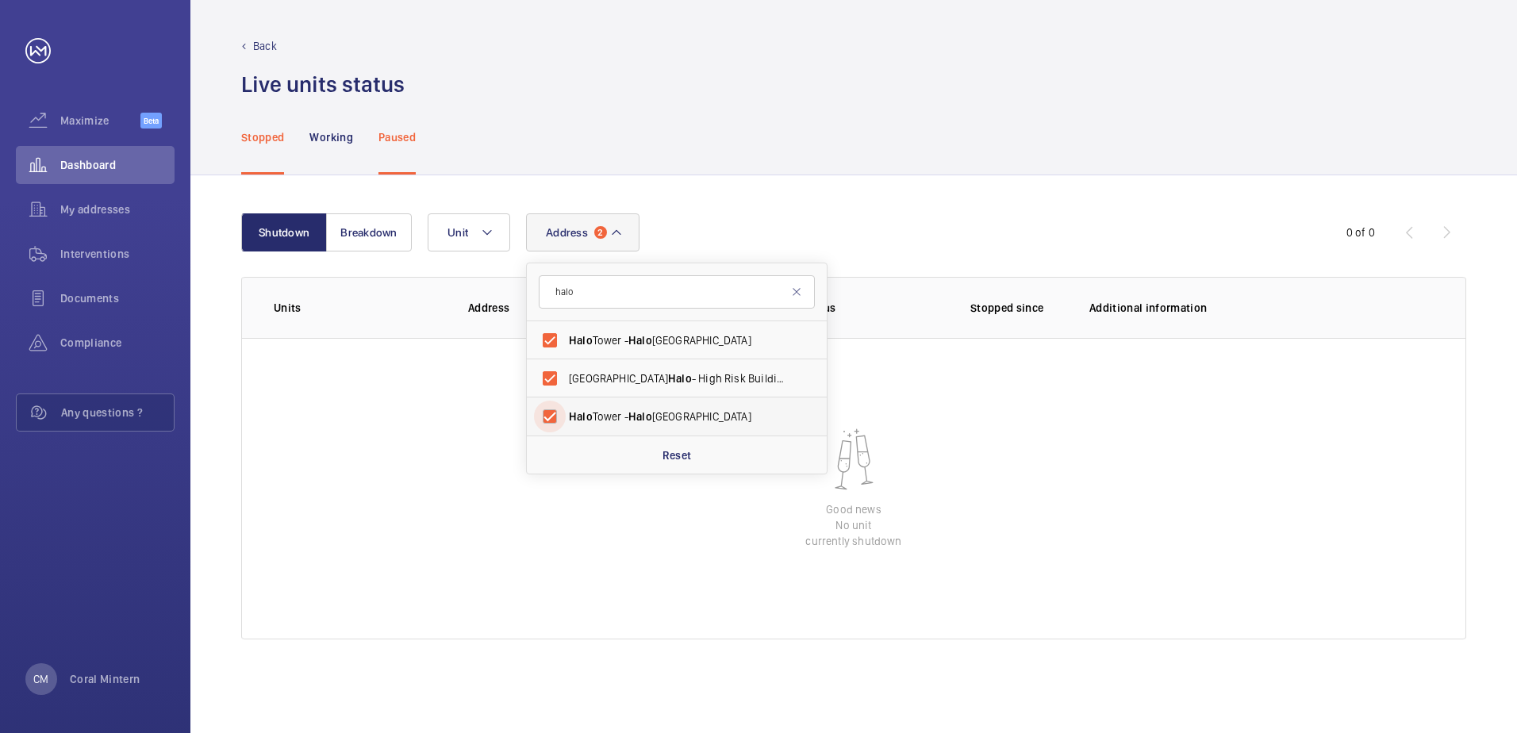
checkbox input "true"
click at [765, 316] on form "halo" at bounding box center [677, 292] width 300 height 58
click at [752, 335] on span "[GEOGRAPHIC_DATA] - [GEOGRAPHIC_DATA]" at bounding box center [678, 341] width 218 height 16
click at [566, 335] on input "[GEOGRAPHIC_DATA] - [GEOGRAPHIC_DATA]" at bounding box center [550, 341] width 32 height 32
checkbox input "false"
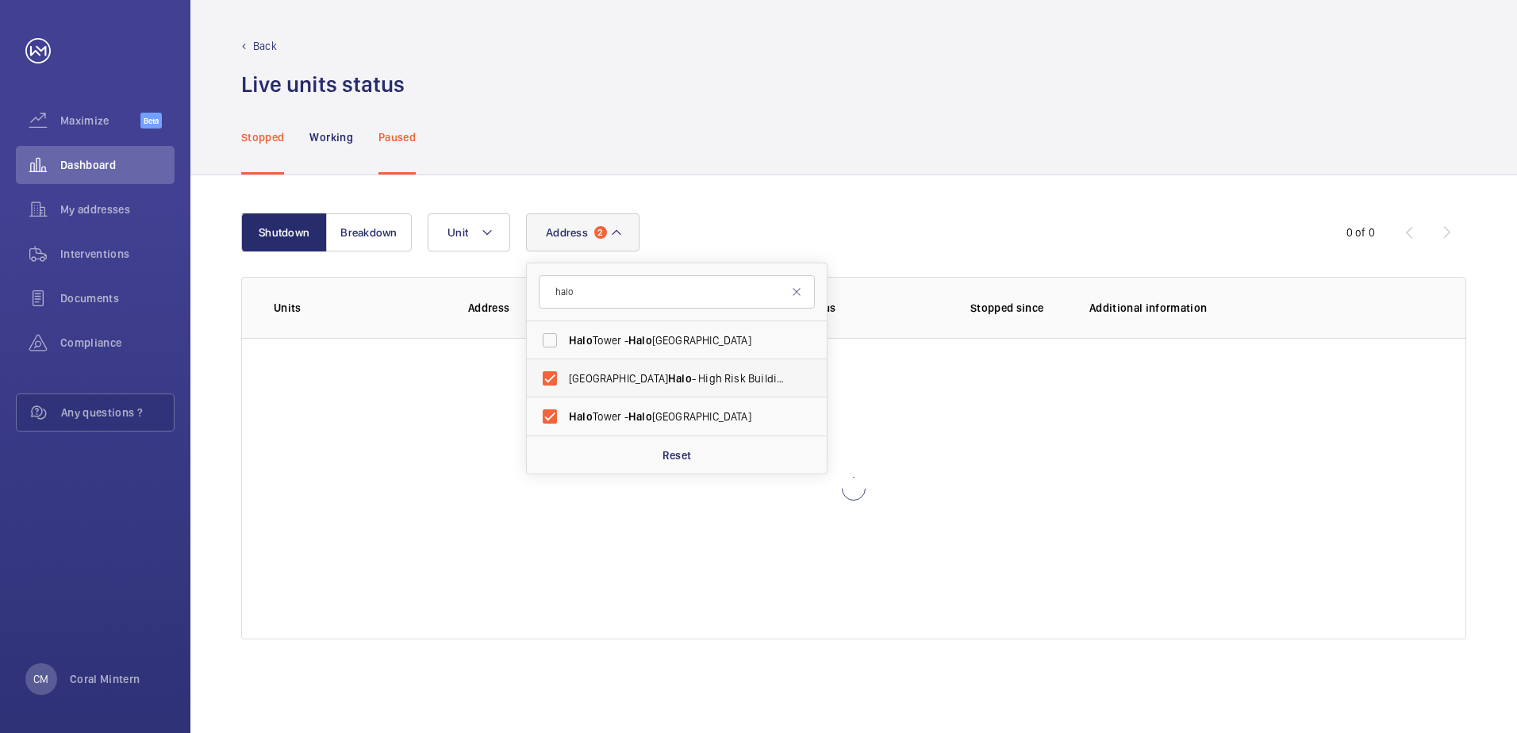
click at [742, 394] on label "[GEOGRAPHIC_DATA] Halo - [GEOGRAPHIC_DATA] - [GEOGRAPHIC_DATA]" at bounding box center [665, 378] width 276 height 38
click at [566, 394] on input "[GEOGRAPHIC_DATA] Halo - [GEOGRAPHIC_DATA] - [GEOGRAPHIC_DATA]" at bounding box center [550, 379] width 32 height 32
checkbox input "false"
click at [741, 420] on span "[GEOGRAPHIC_DATA] - [GEOGRAPHIC_DATA]" at bounding box center [678, 417] width 218 height 16
click at [566, 420] on input "[GEOGRAPHIC_DATA] - [GEOGRAPHIC_DATA]" at bounding box center [550, 417] width 32 height 32
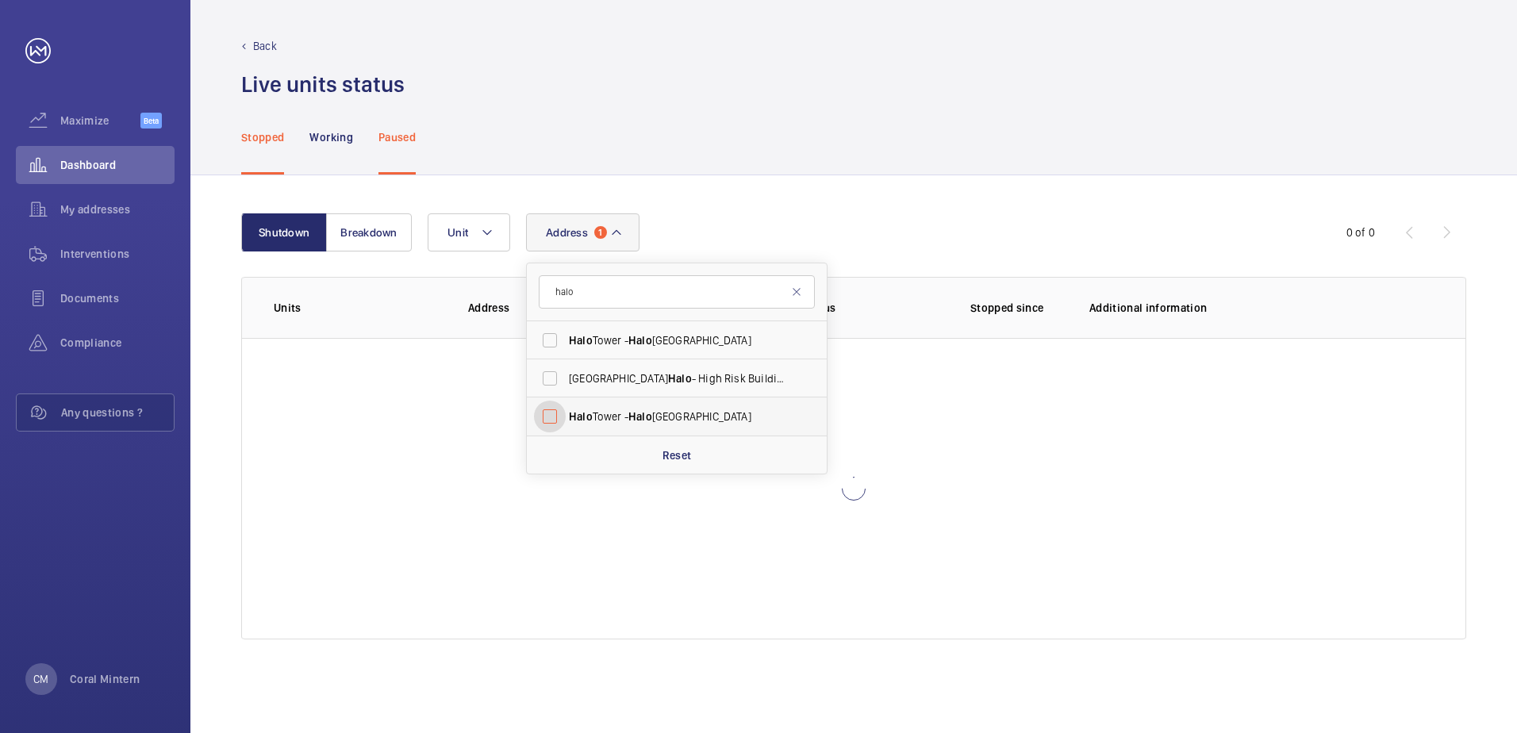
checkbox input "false"
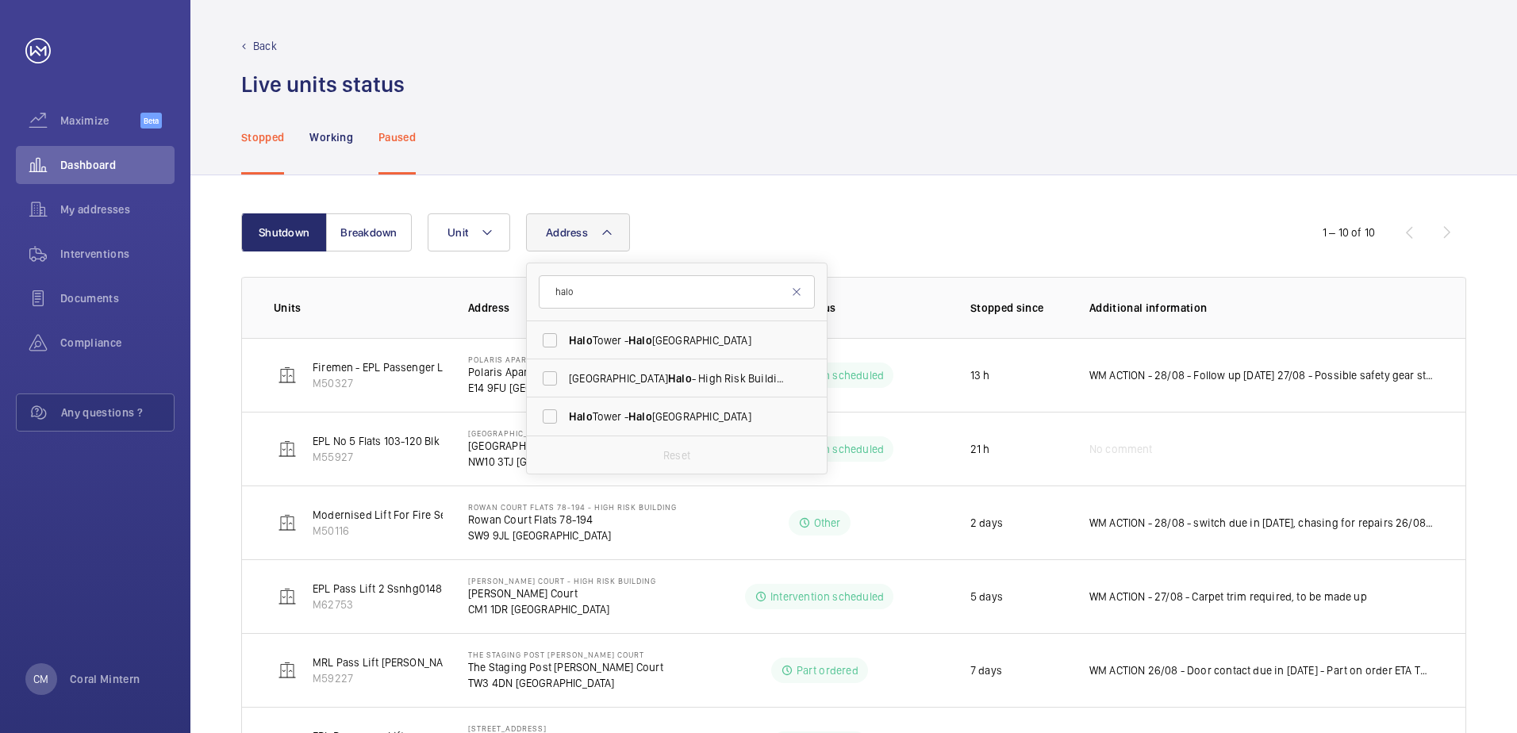
click at [279, 130] on p "Stopped" at bounding box center [262, 137] width 43 height 16
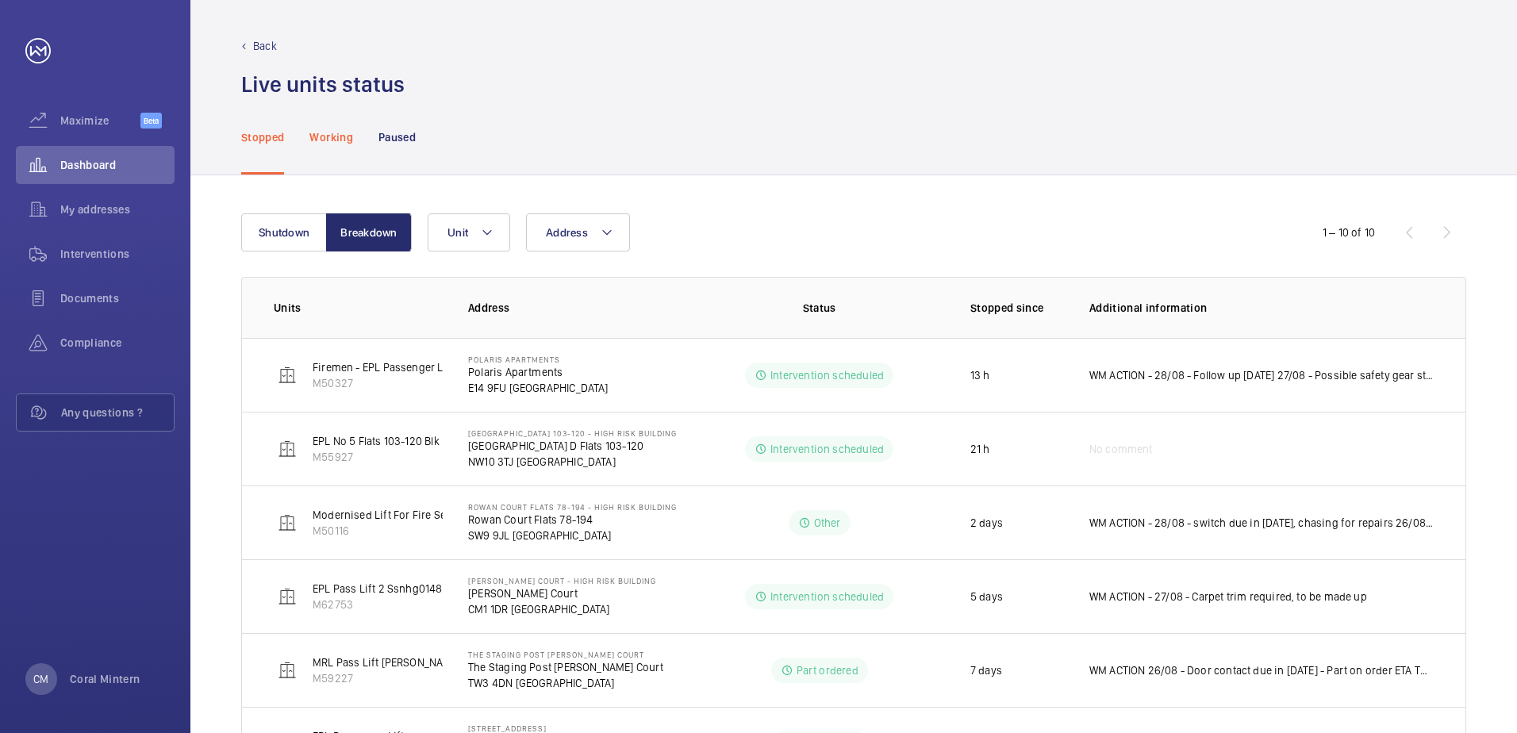
click at [337, 131] on p "Working" at bounding box center [330, 137] width 43 height 16
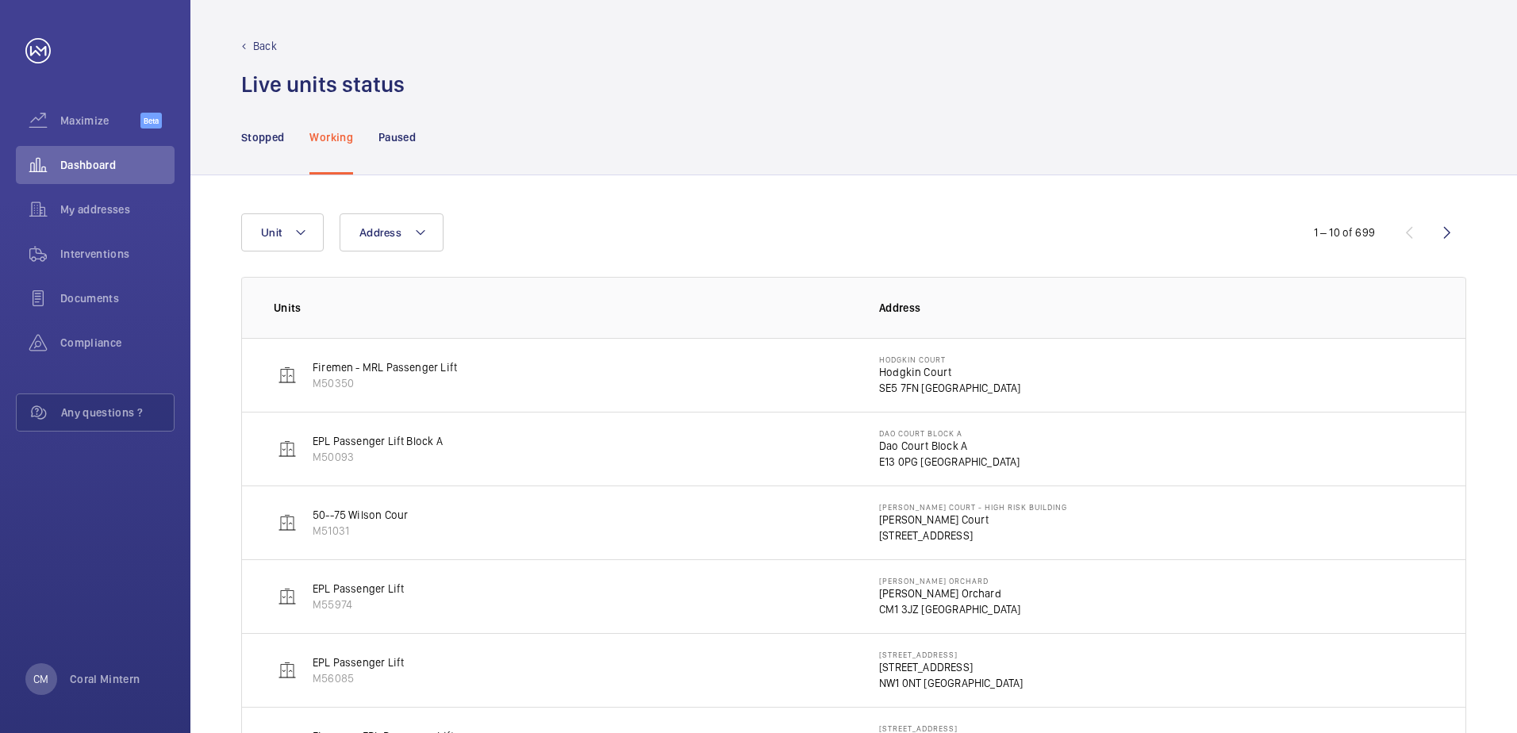
click at [425, 134] on div "Stopped Working Paused" at bounding box center [853, 136] width 1225 height 75
click at [414, 137] on p "Paused" at bounding box center [397, 137] width 37 height 16
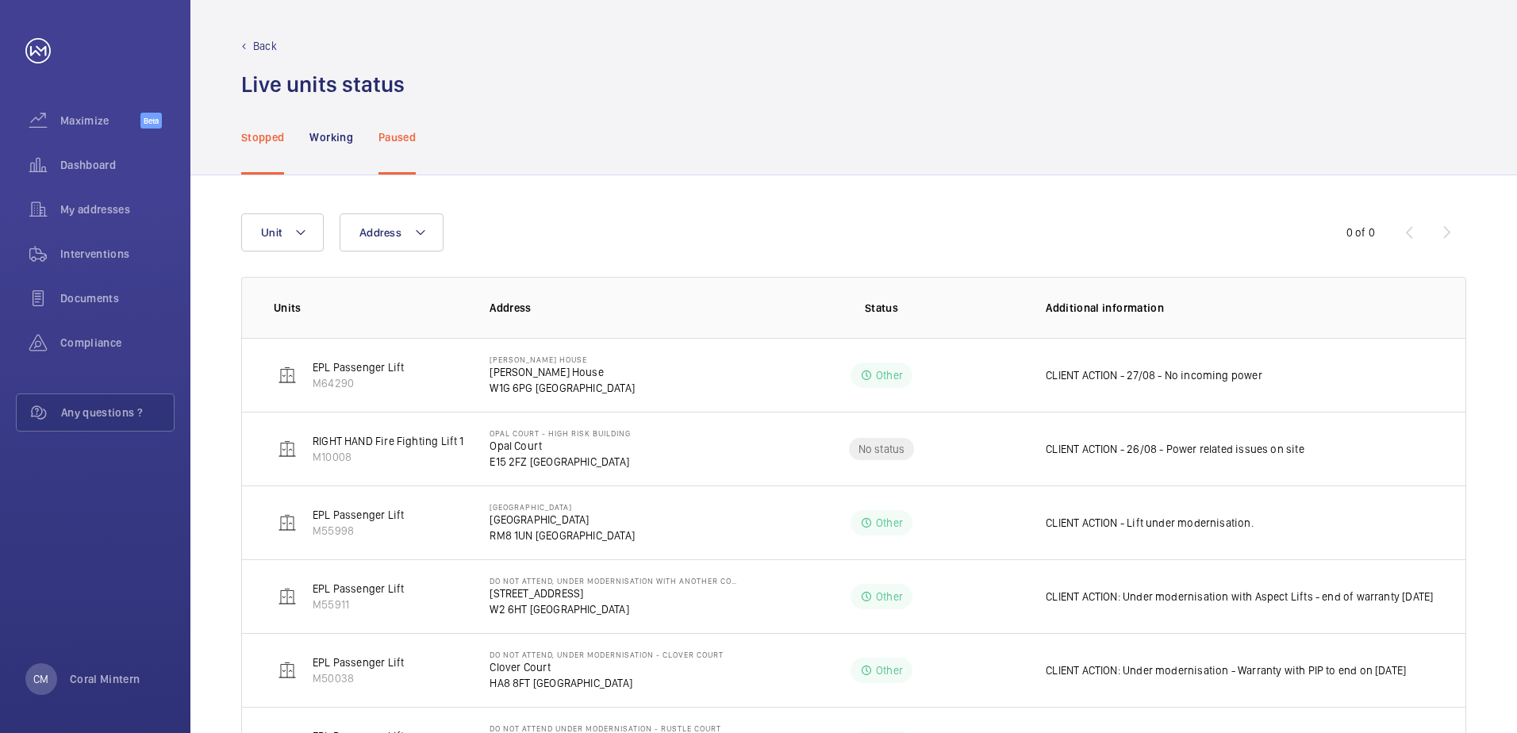
click at [271, 122] on div "Stopped" at bounding box center [262, 136] width 43 height 75
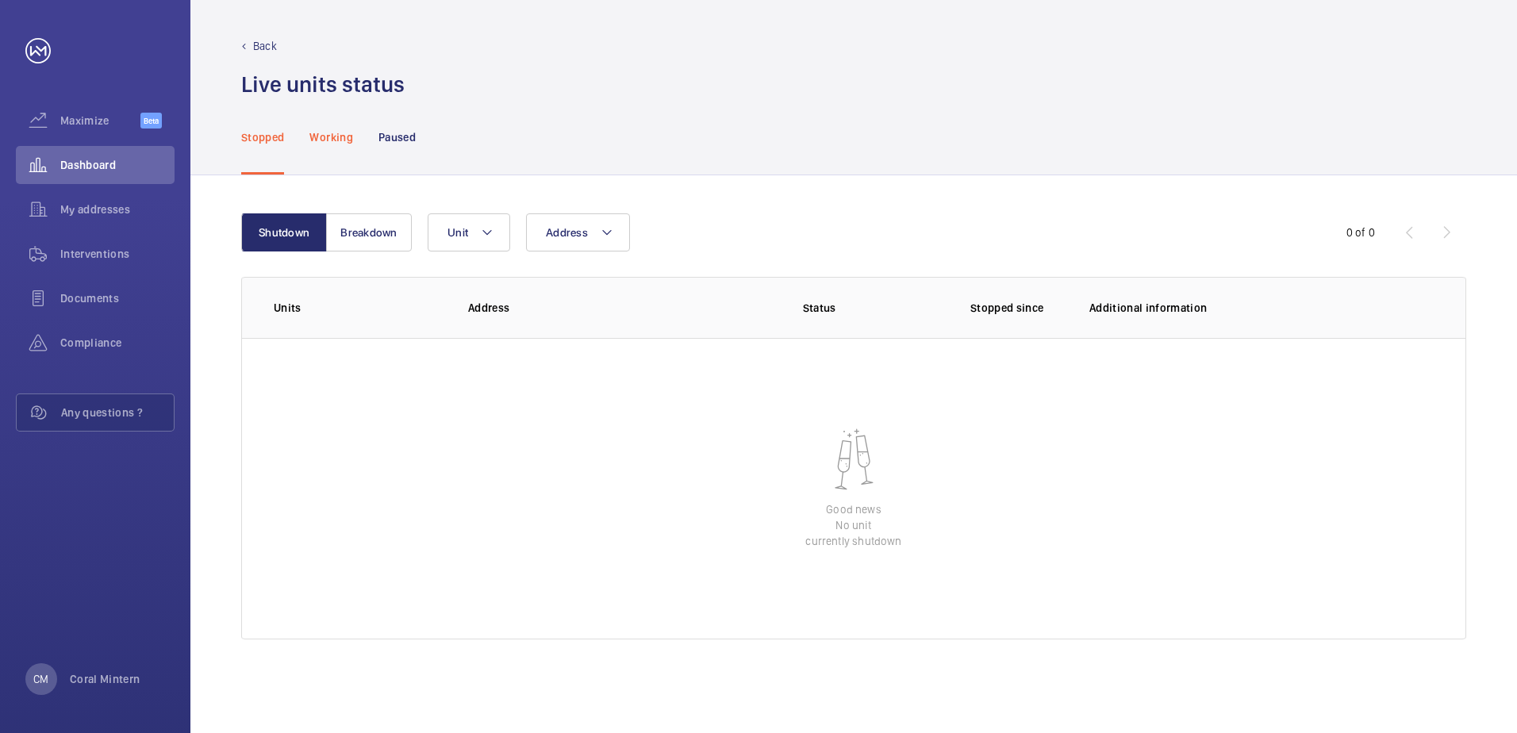
click at [317, 134] on p "Working" at bounding box center [330, 137] width 43 height 16
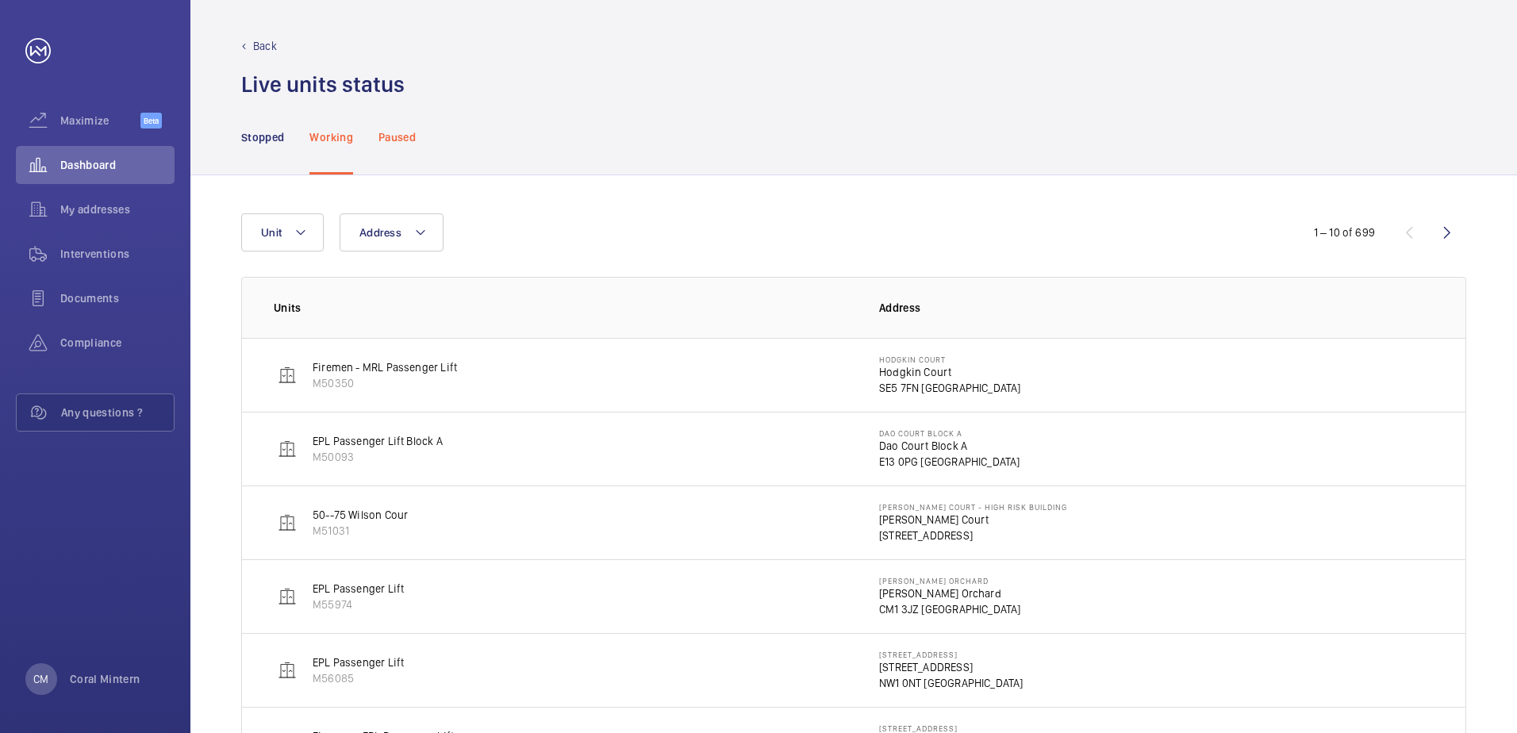
click at [394, 134] on p "Paused" at bounding box center [397, 137] width 37 height 16
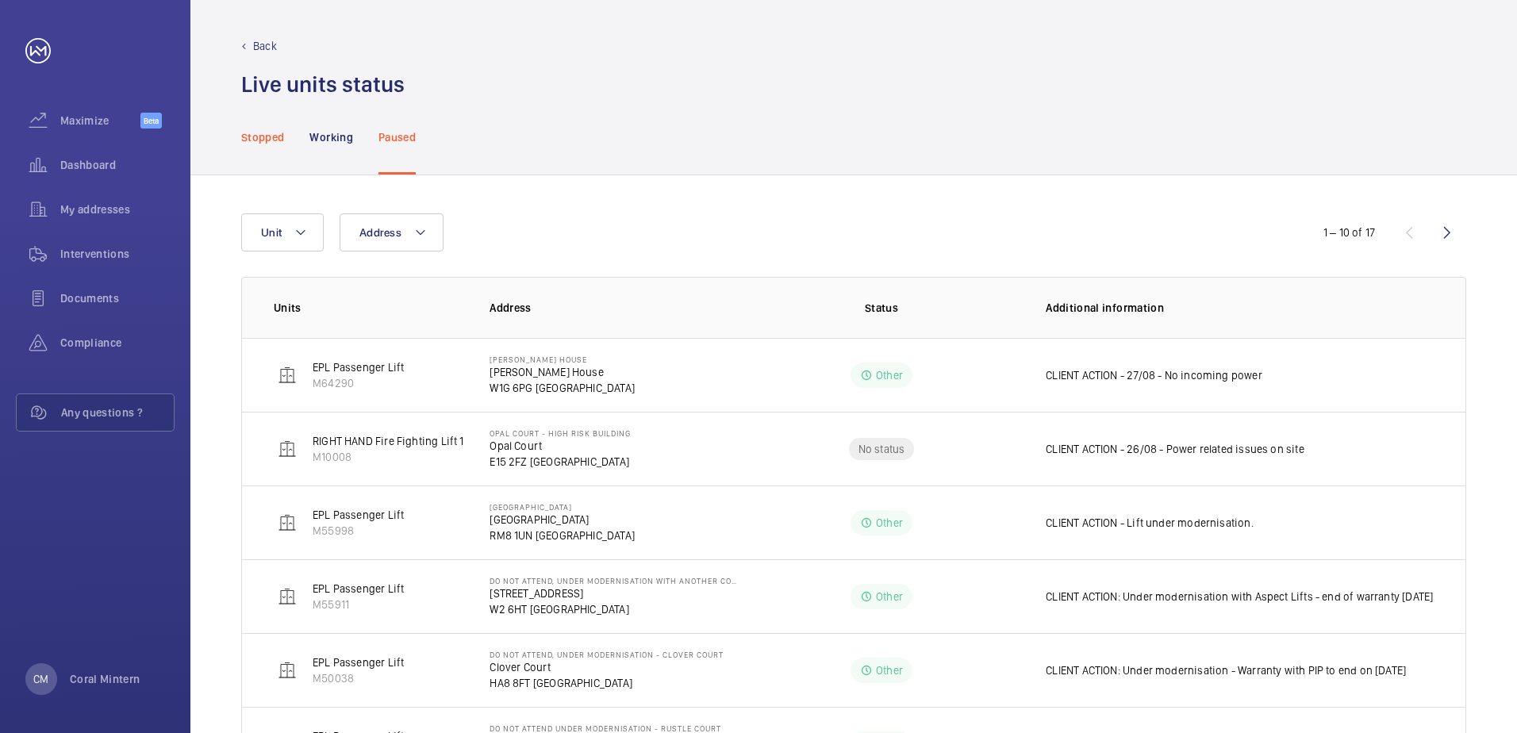
click at [249, 131] on p "Stopped" at bounding box center [262, 137] width 43 height 16
